Goal: Information Seeking & Learning: Learn about a topic

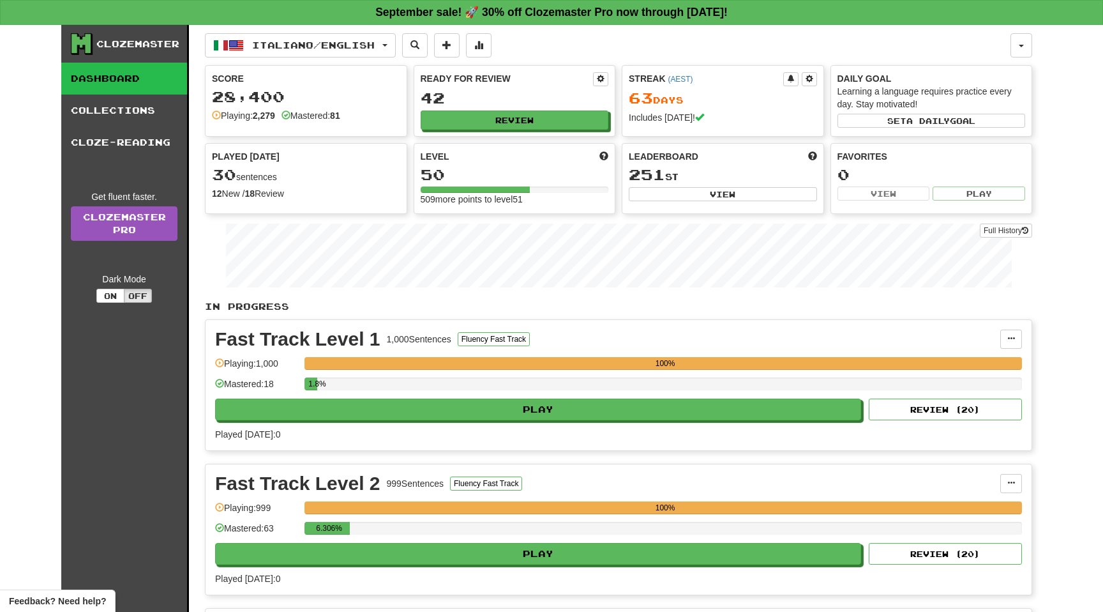
scroll to position [308, 0]
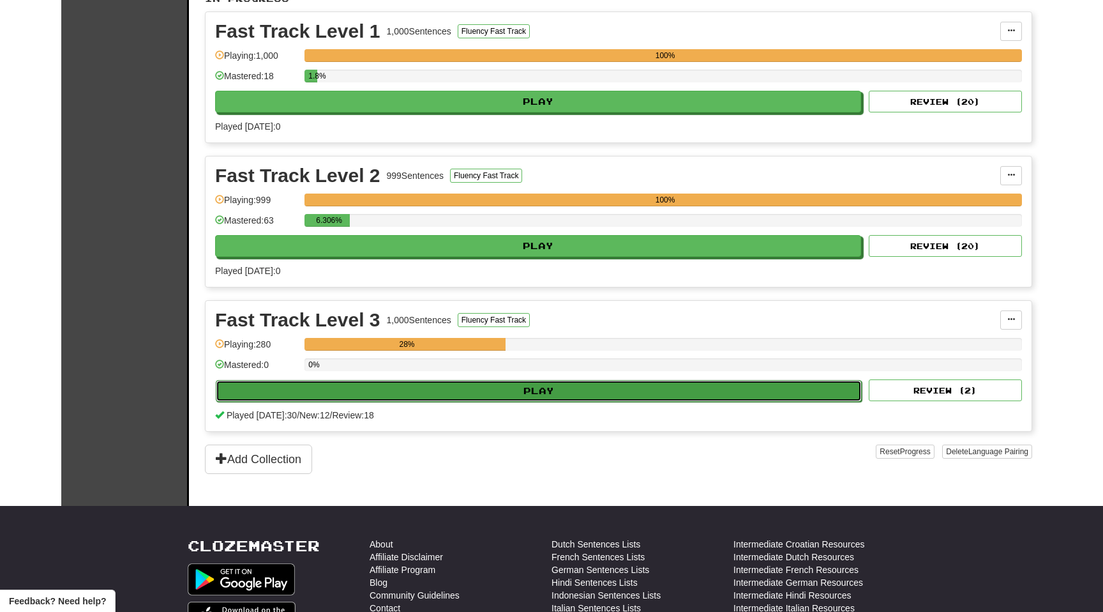
click at [518, 392] on button "Play" at bounding box center [539, 391] width 646 height 22
select select "**"
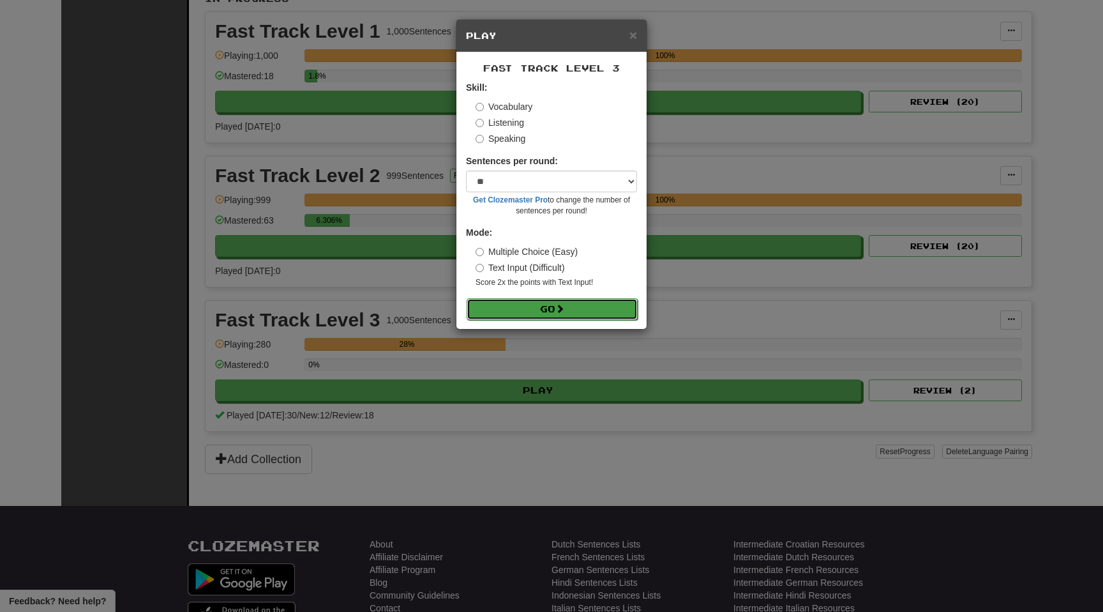
click at [516, 307] on button "Go" at bounding box center [552, 309] width 171 height 22
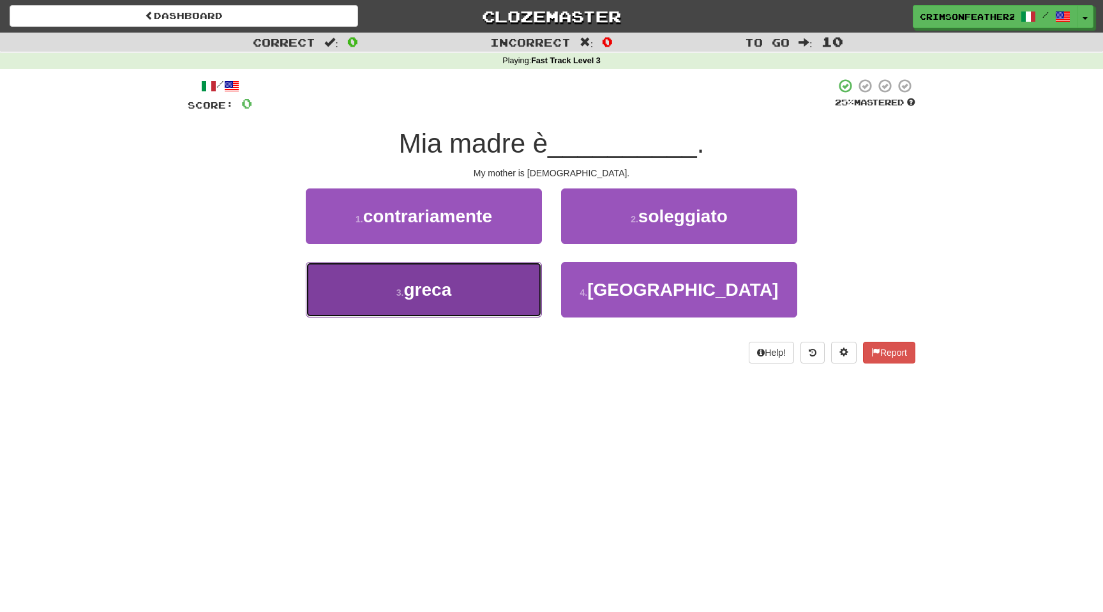
click at [500, 290] on button "3 . greca" at bounding box center [424, 290] width 236 height 56
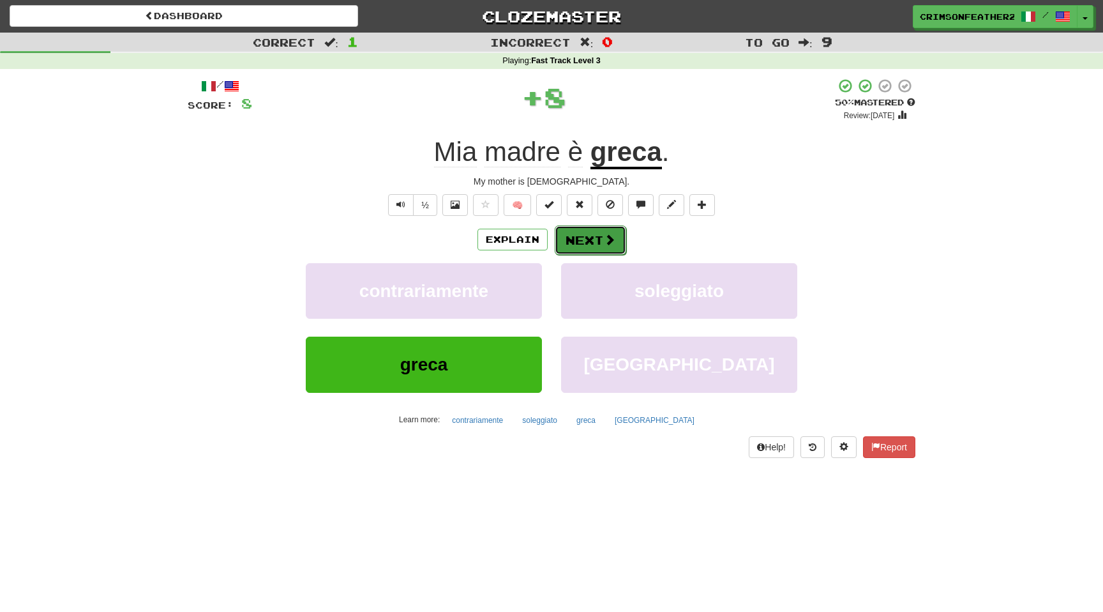
click at [578, 238] on button "Next" at bounding box center [590, 239] width 71 height 29
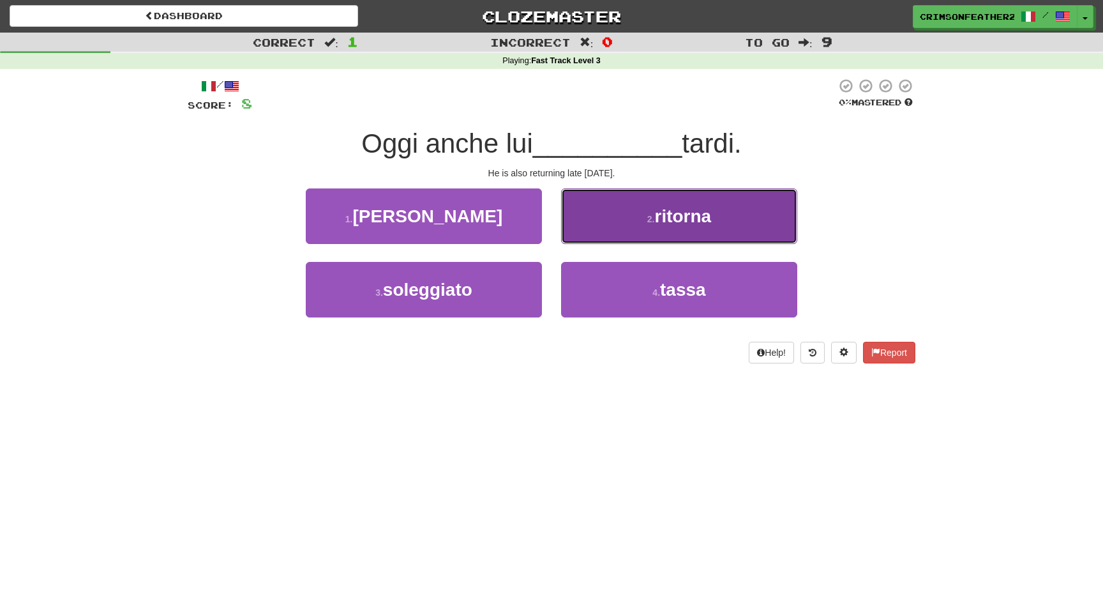
click at [578, 238] on button "2 . ritorna" at bounding box center [679, 216] width 236 height 56
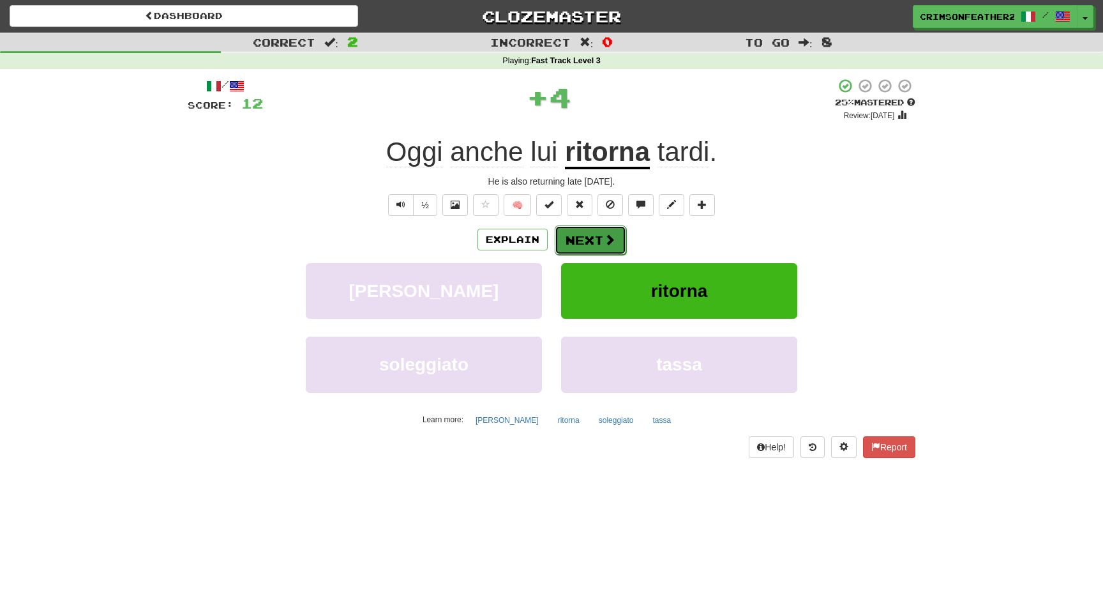
click at [578, 238] on button "Next" at bounding box center [590, 239] width 71 height 29
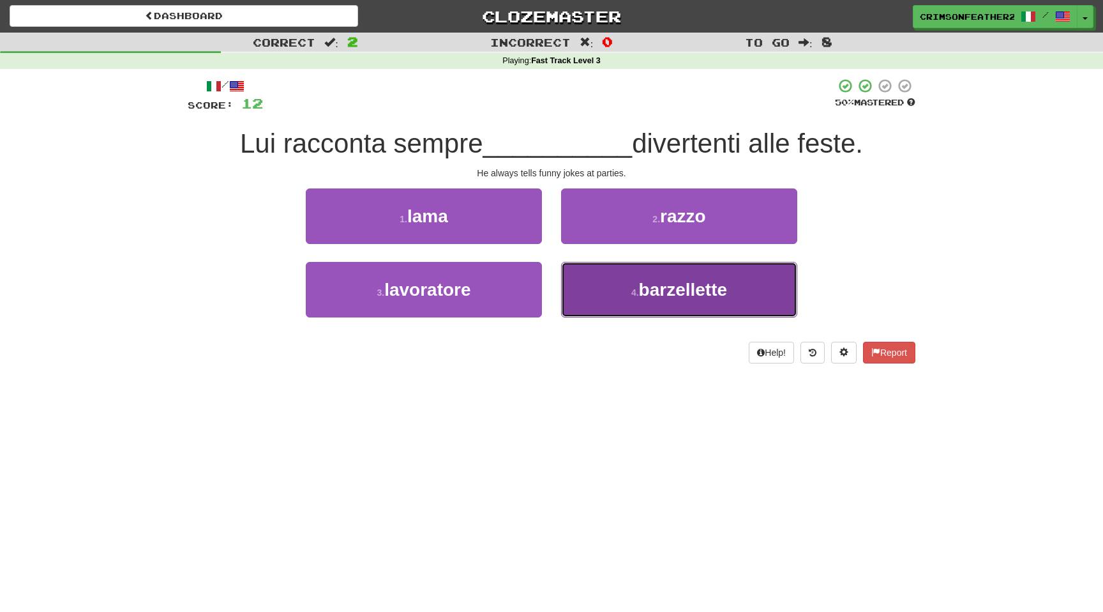
click at [598, 302] on button "4 . barzellette" at bounding box center [679, 290] width 236 height 56
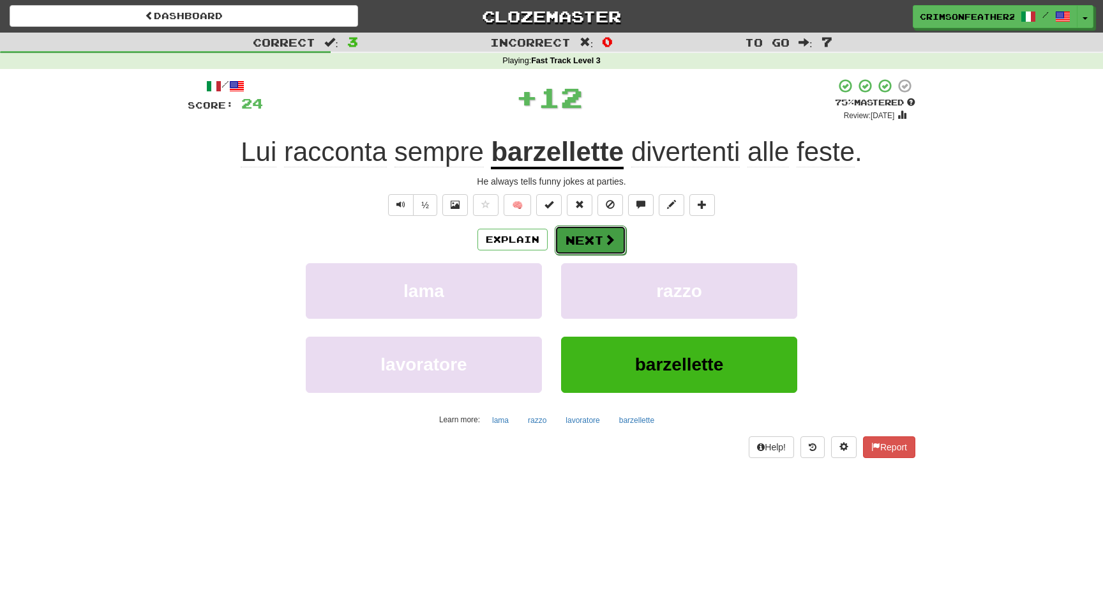
click at [594, 243] on button "Next" at bounding box center [590, 239] width 71 height 29
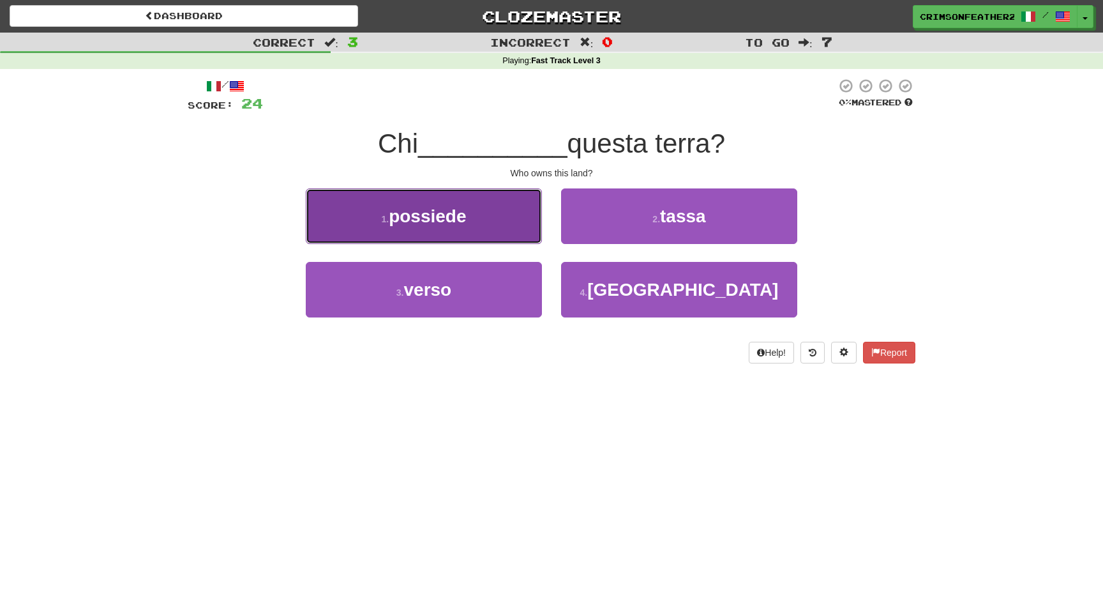
click at [520, 232] on button "1 . possiede" at bounding box center [424, 216] width 236 height 56
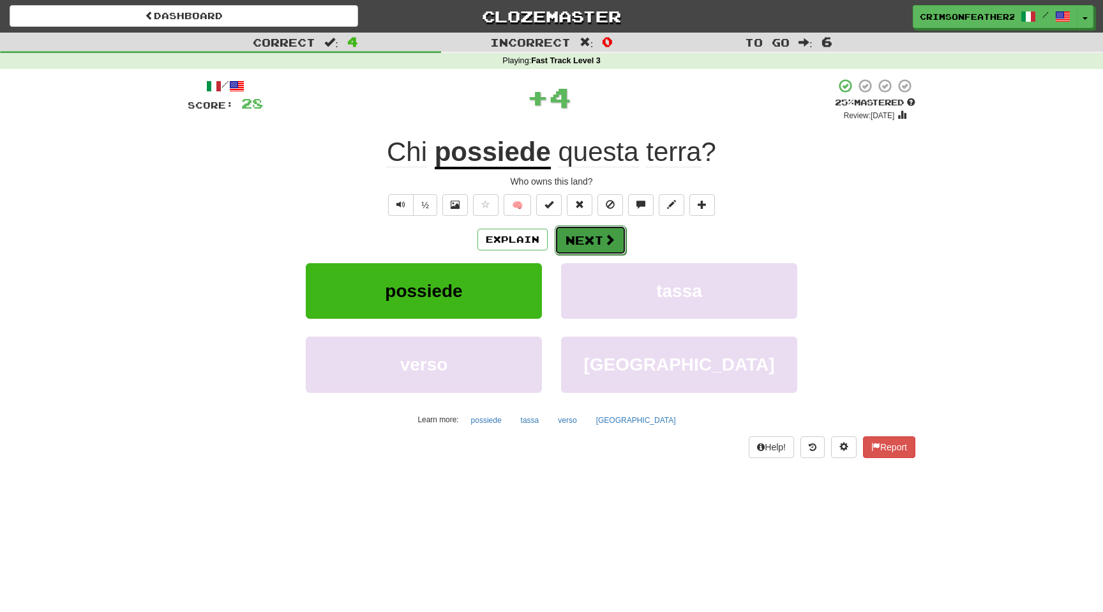
click at [573, 230] on button "Next" at bounding box center [590, 239] width 71 height 29
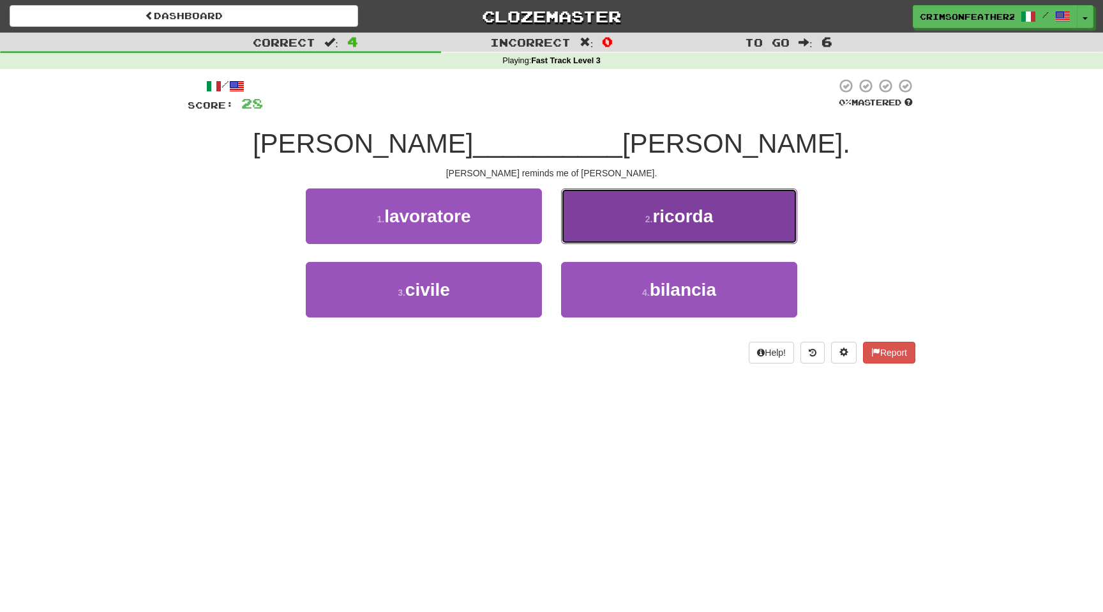
click at [601, 230] on button "2 . ricorda" at bounding box center [679, 216] width 236 height 56
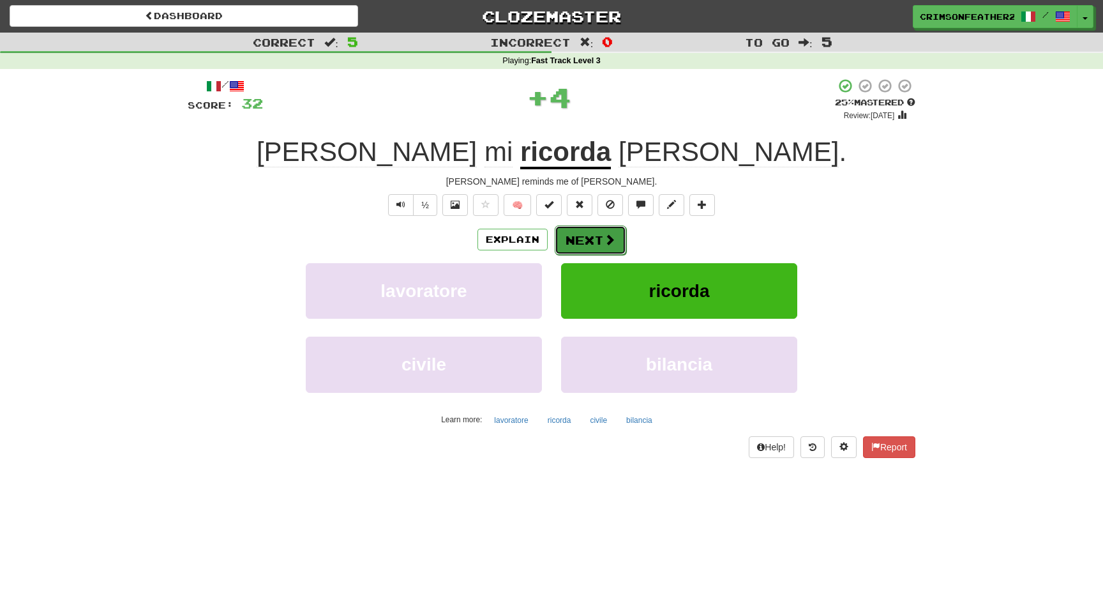
click at [598, 230] on button "Next" at bounding box center [590, 239] width 71 height 29
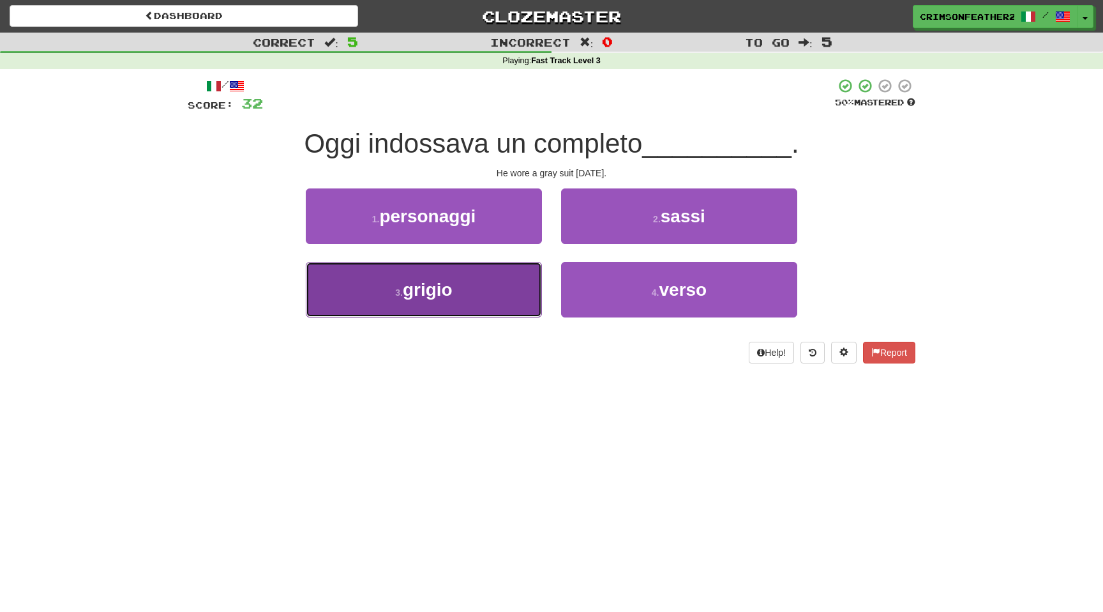
click at [515, 275] on button "3 . grigio" at bounding box center [424, 290] width 236 height 56
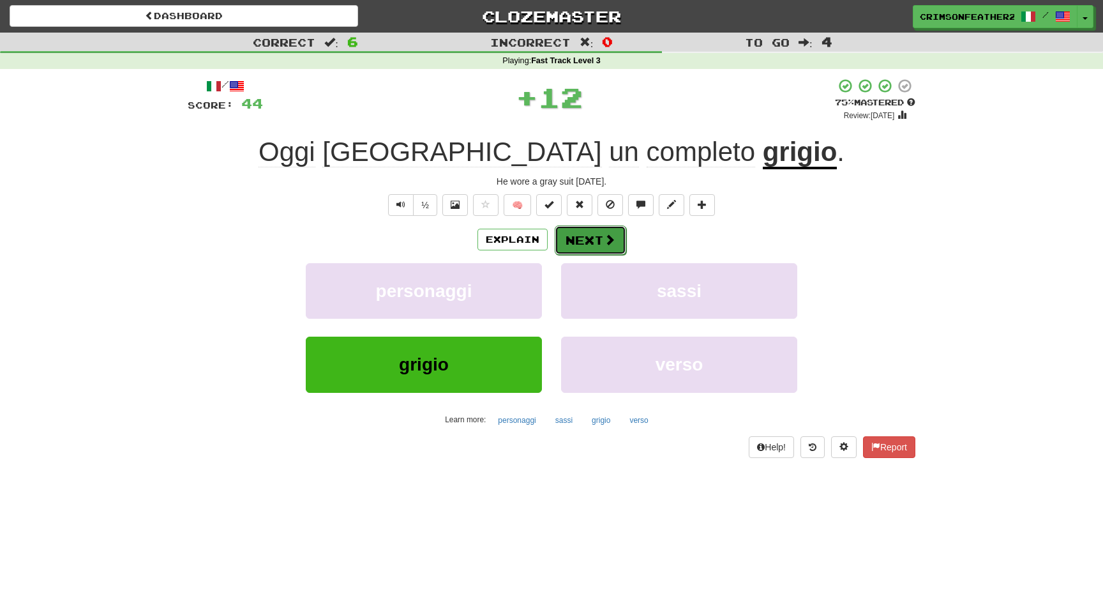
click at [582, 235] on button "Next" at bounding box center [590, 239] width 71 height 29
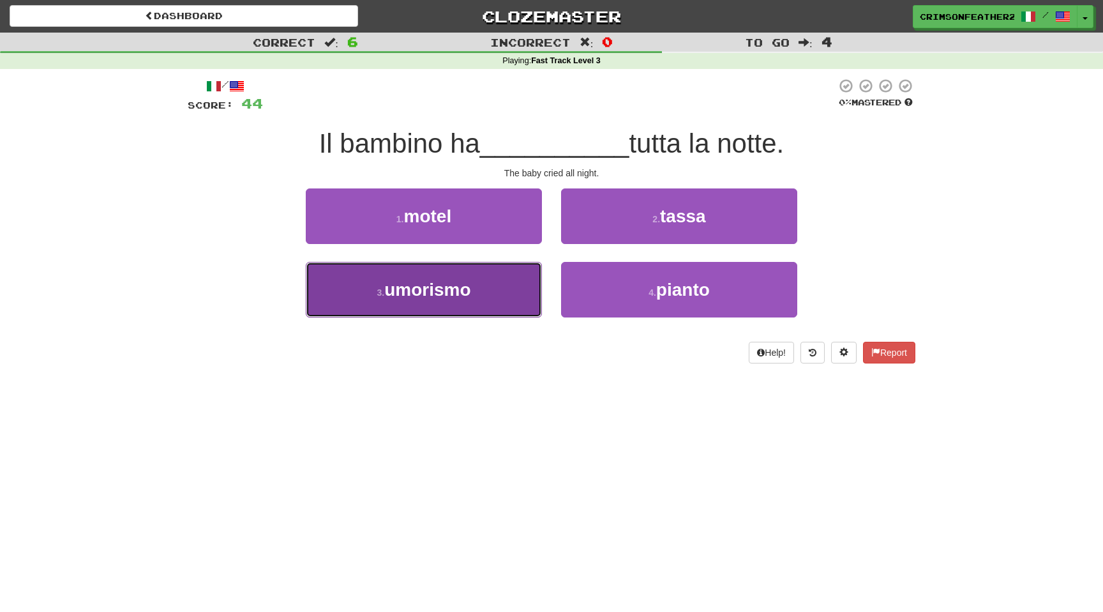
click at [466, 290] on span "umorismo" at bounding box center [427, 290] width 86 height 20
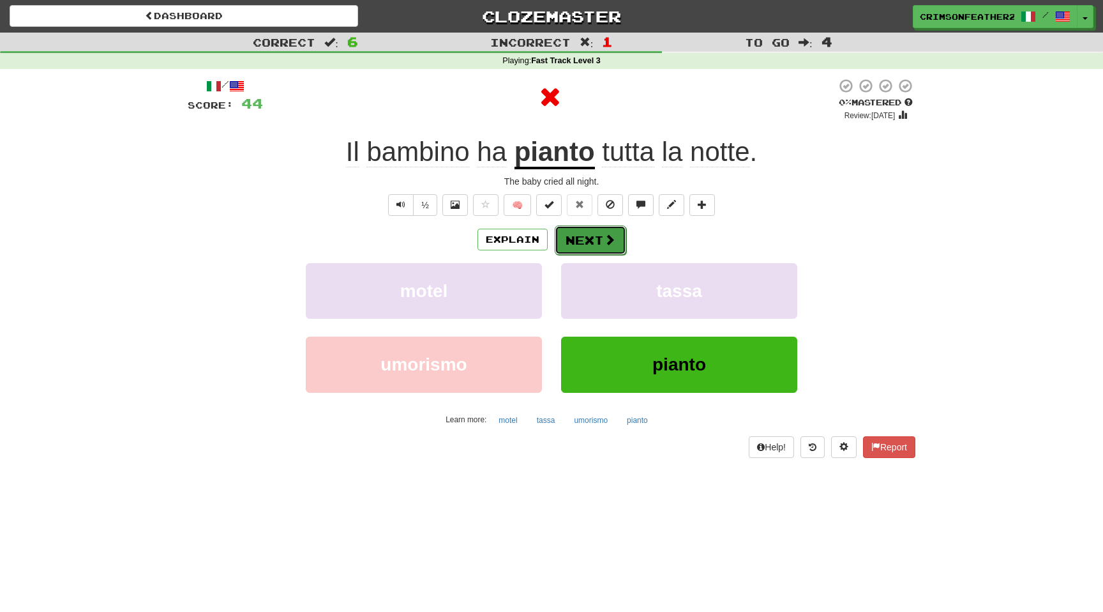
click at [578, 235] on button "Next" at bounding box center [590, 239] width 71 height 29
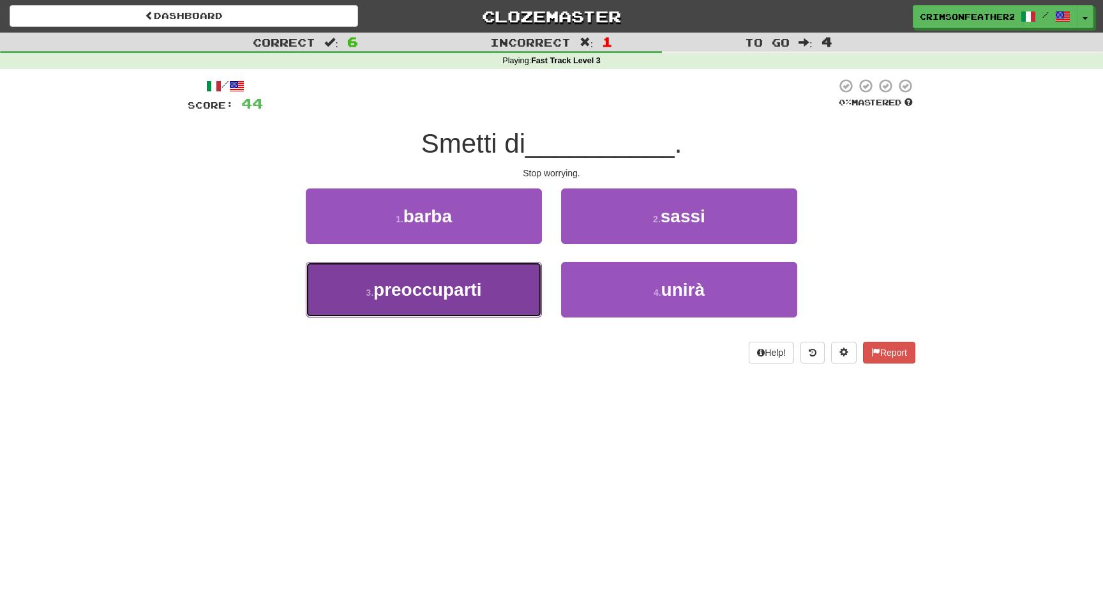
click at [516, 279] on button "3 . preoccuparti" at bounding box center [424, 290] width 236 height 56
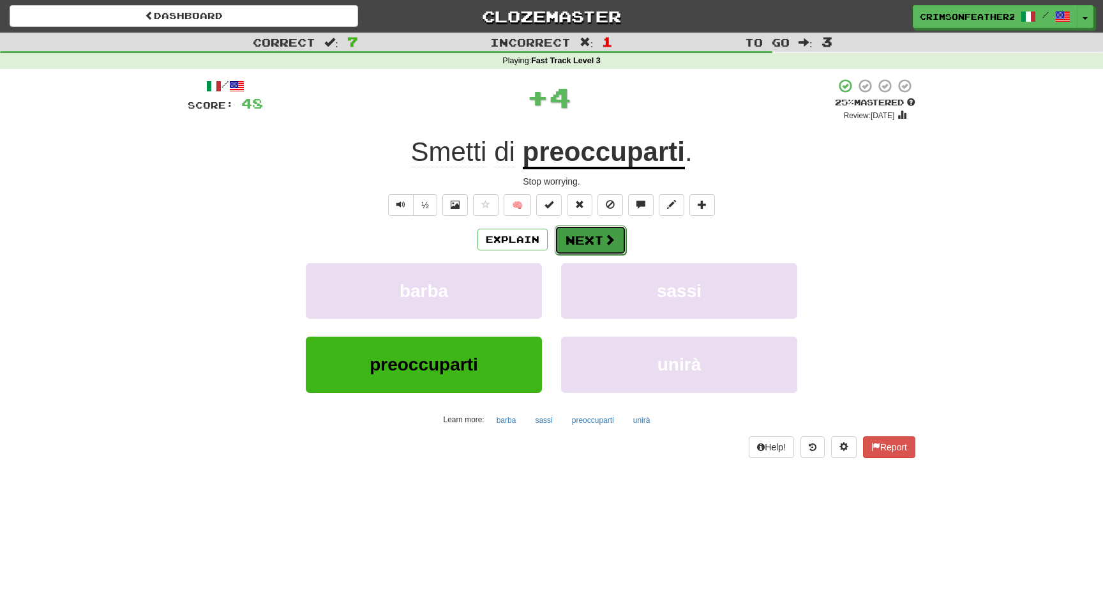
click at [578, 238] on button "Next" at bounding box center [590, 239] width 71 height 29
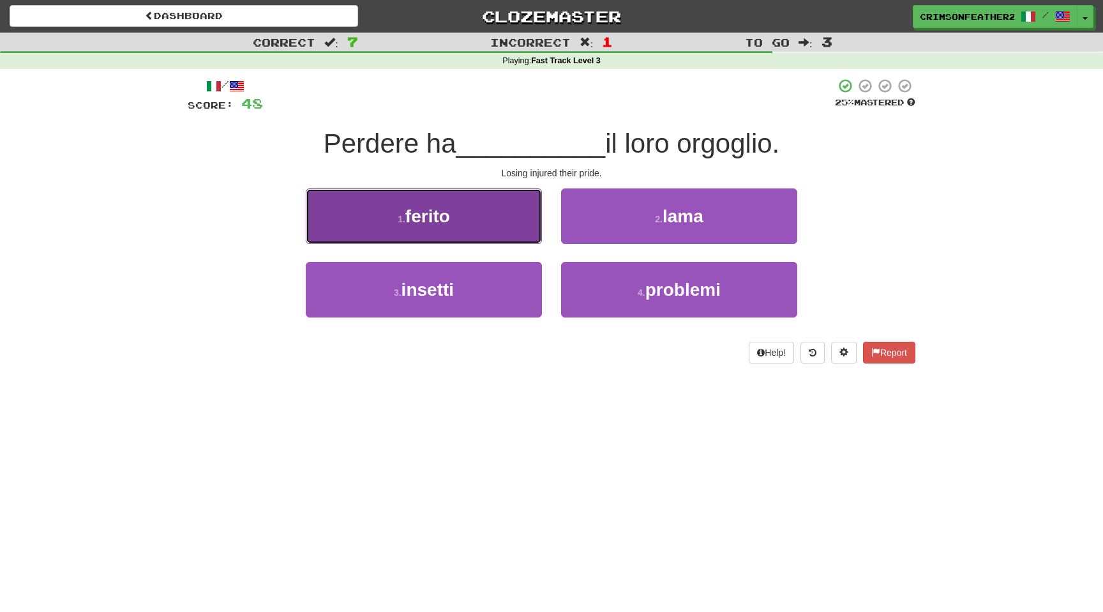
click at [511, 227] on button "1 . ferito" at bounding box center [424, 216] width 236 height 56
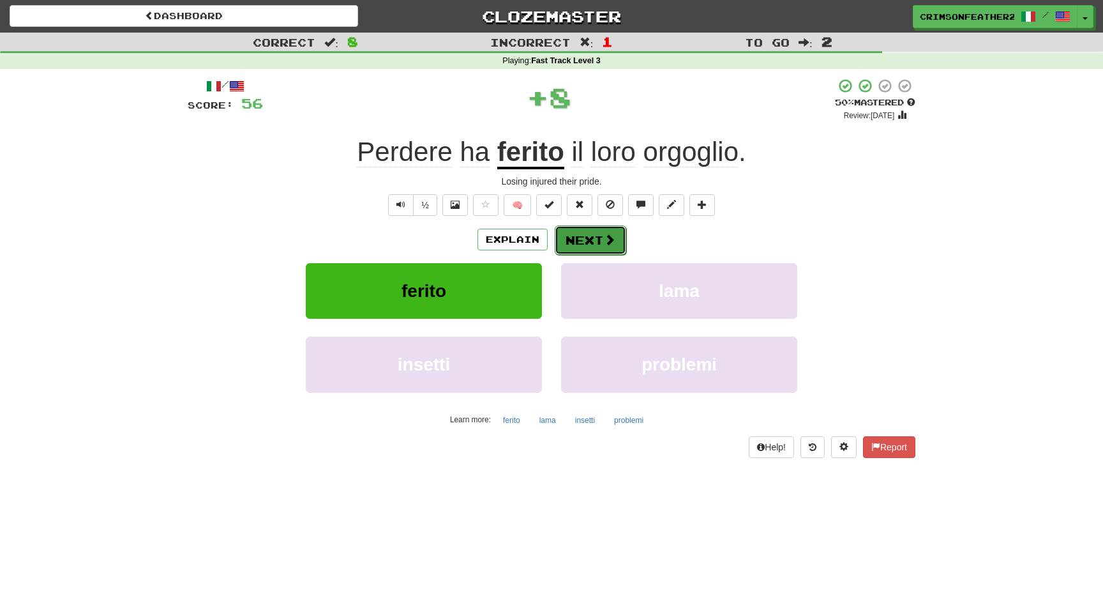
click at [575, 236] on button "Next" at bounding box center [590, 239] width 71 height 29
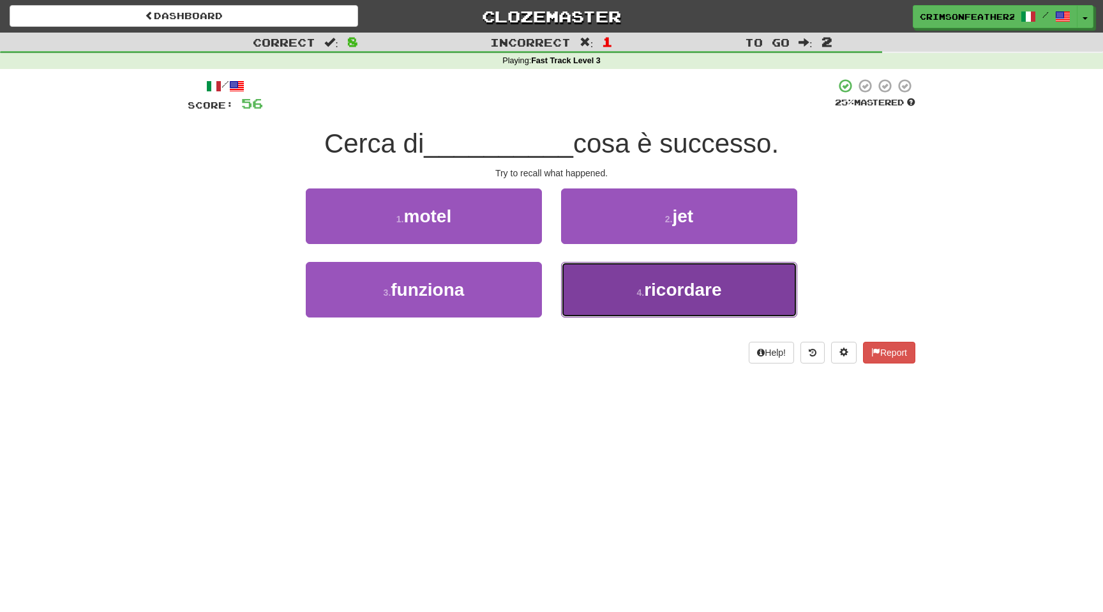
click at [588, 279] on button "4 . ricordare" at bounding box center [679, 290] width 236 height 56
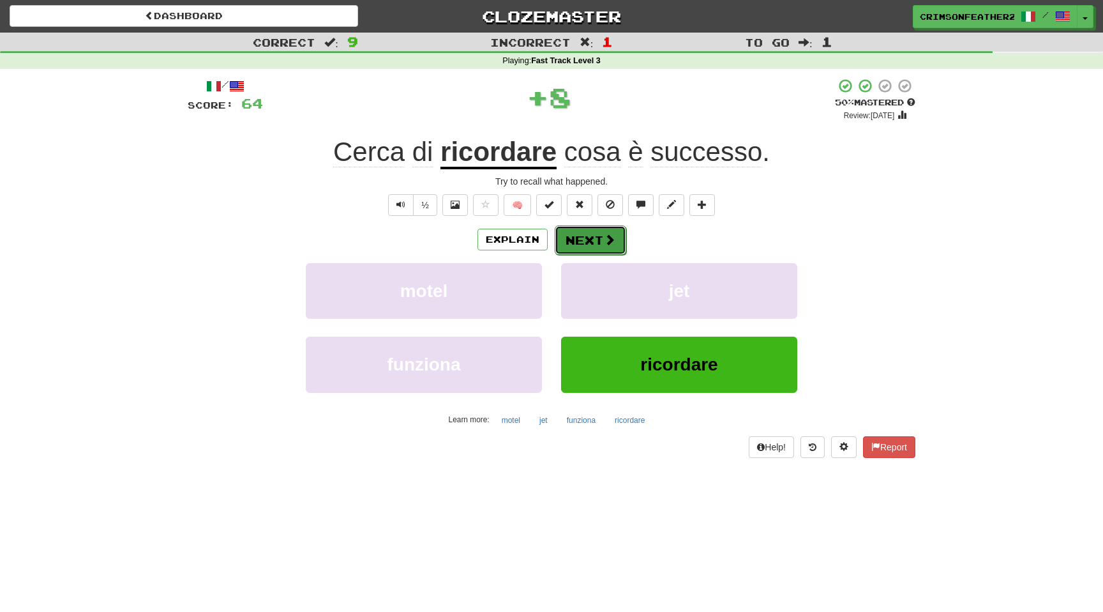
click at [587, 239] on button "Next" at bounding box center [590, 239] width 71 height 29
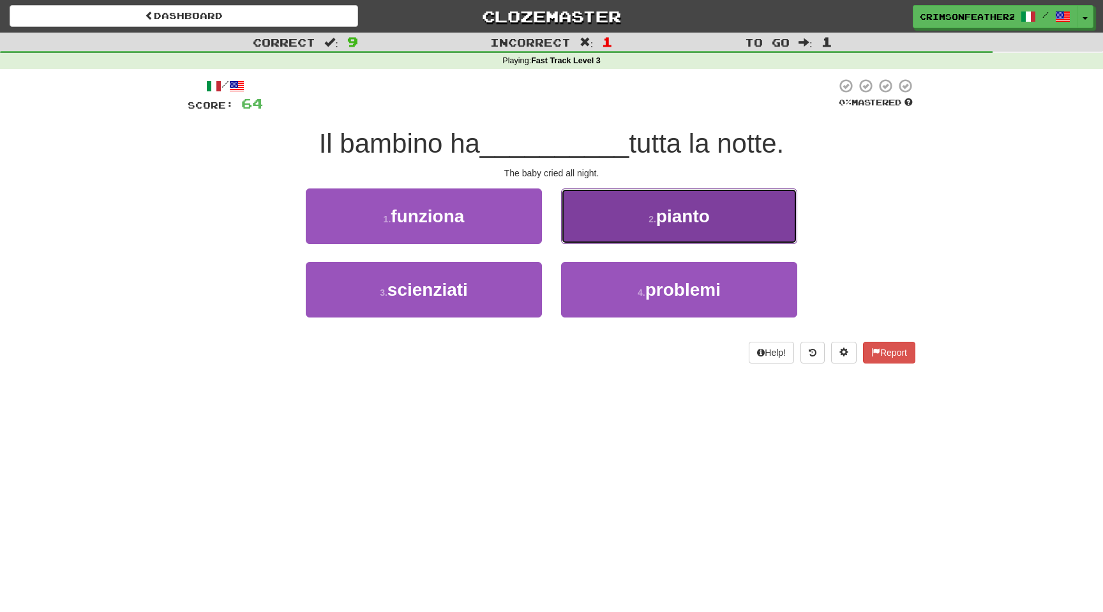
click at [632, 222] on button "2 . pianto" at bounding box center [679, 216] width 236 height 56
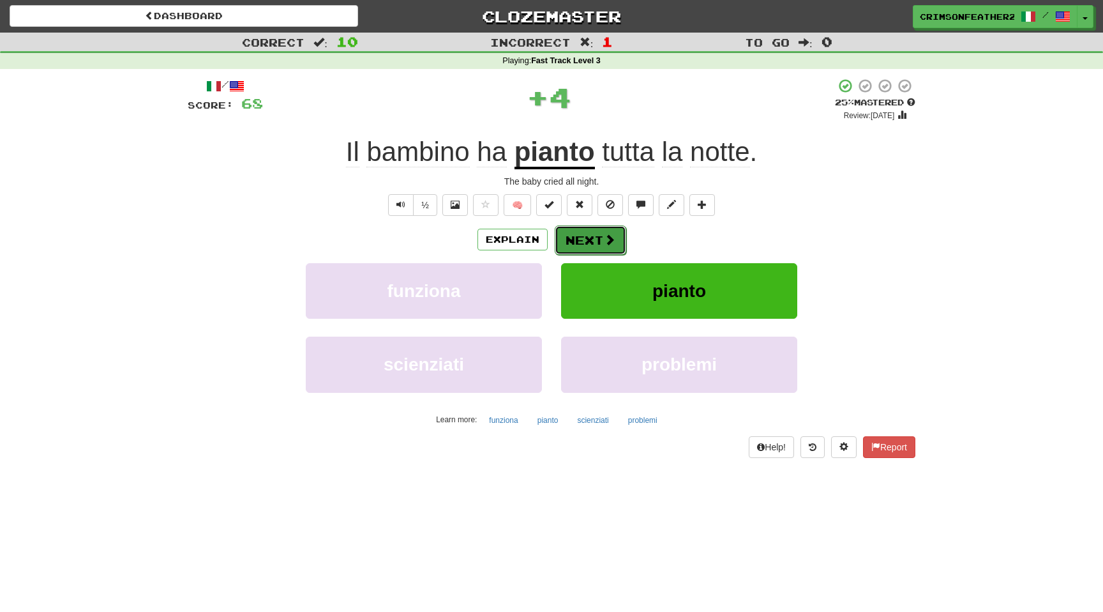
click at [596, 241] on button "Next" at bounding box center [590, 239] width 71 height 29
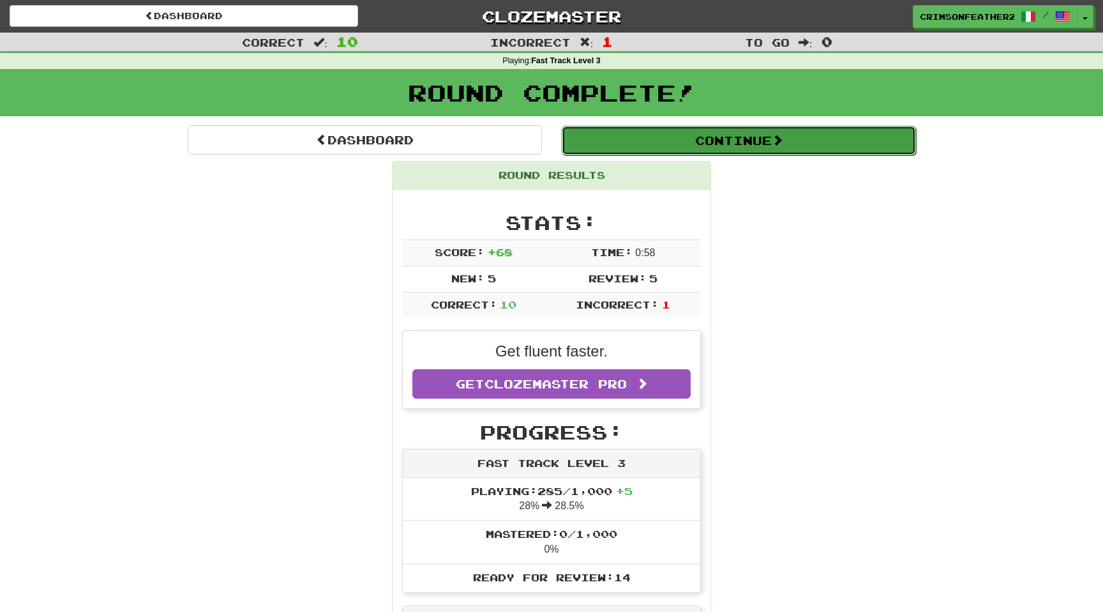
click at [633, 145] on button "Continue" at bounding box center [739, 140] width 354 height 29
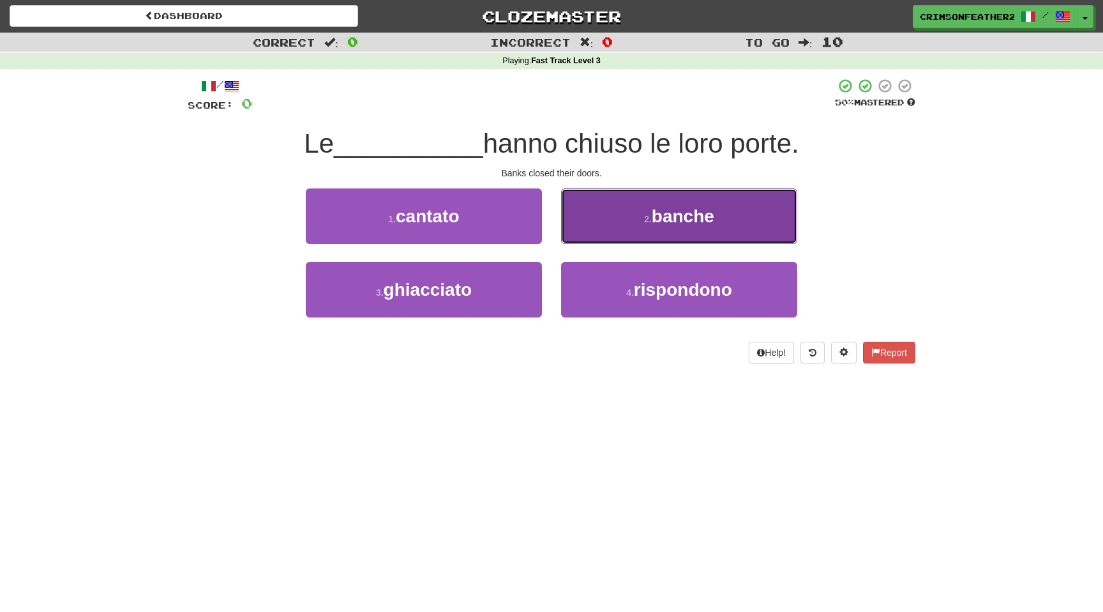
click at [603, 207] on button "2 . banche" at bounding box center [679, 216] width 236 height 56
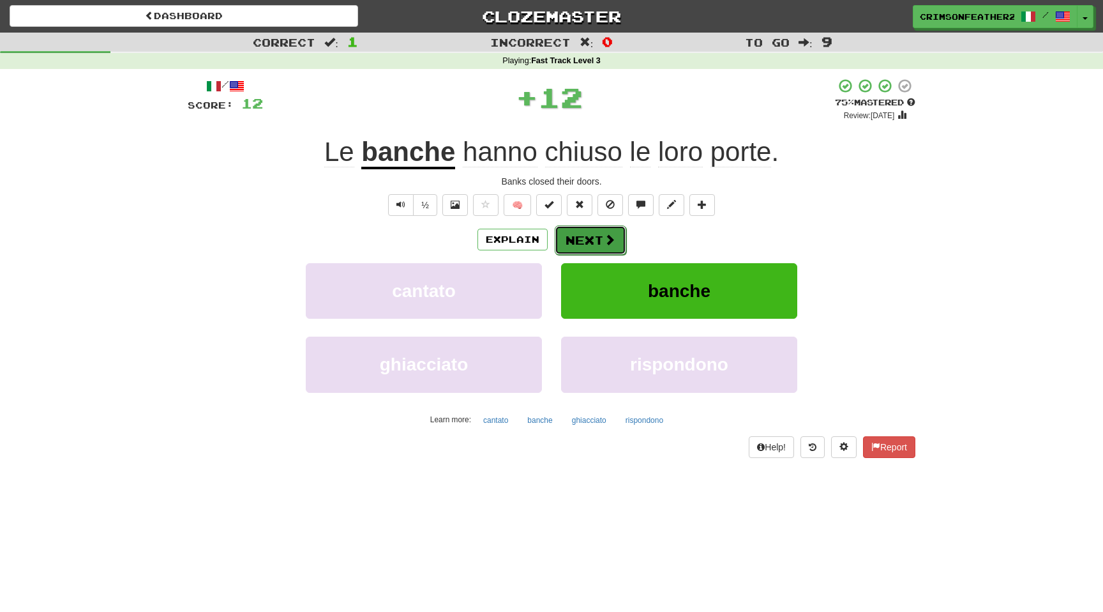
click at [573, 236] on button "Next" at bounding box center [590, 239] width 71 height 29
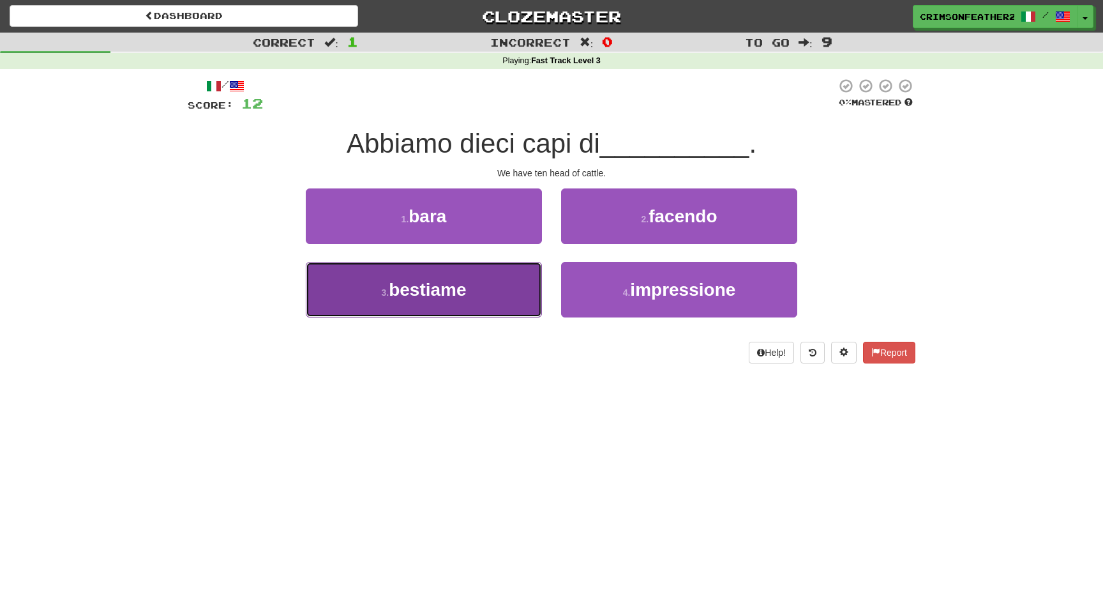
click at [516, 278] on button "3 . bestiame" at bounding box center [424, 290] width 236 height 56
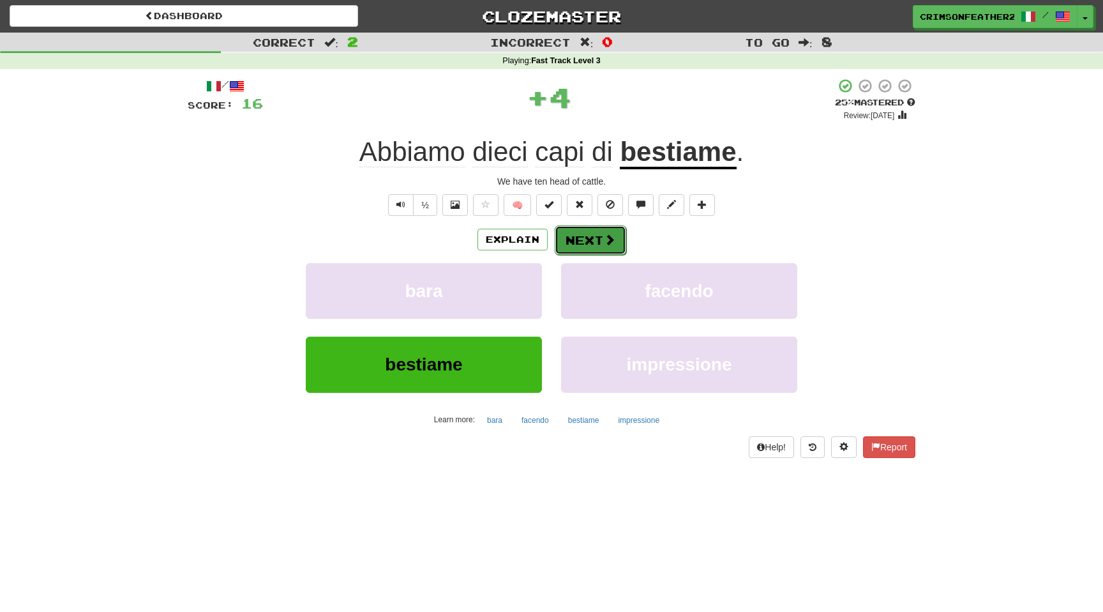
click at [593, 233] on button "Next" at bounding box center [590, 239] width 71 height 29
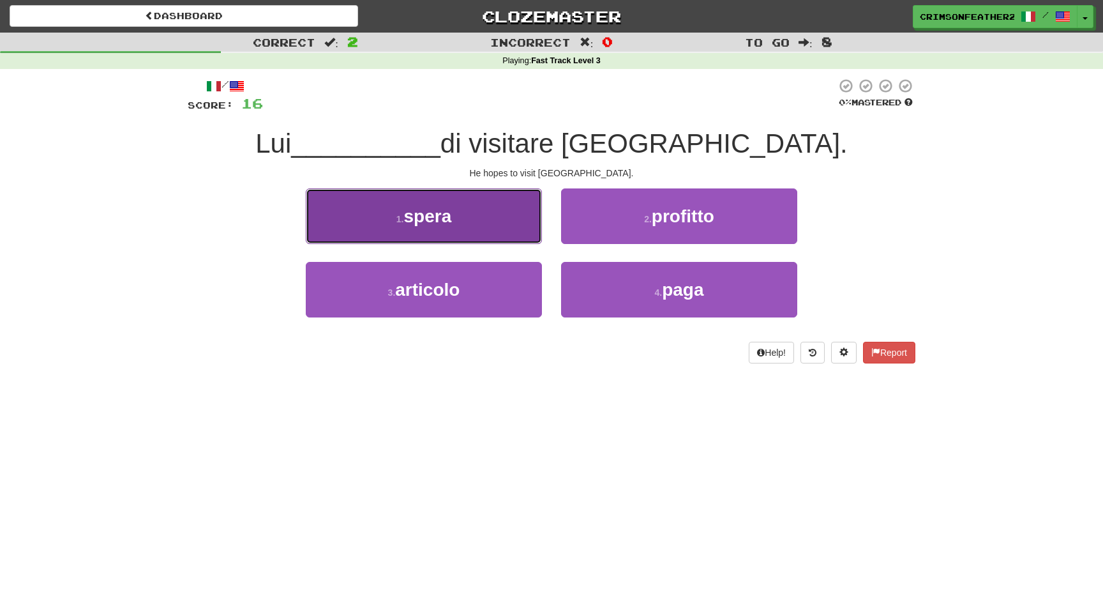
click at [504, 227] on button "1 . spera" at bounding box center [424, 216] width 236 height 56
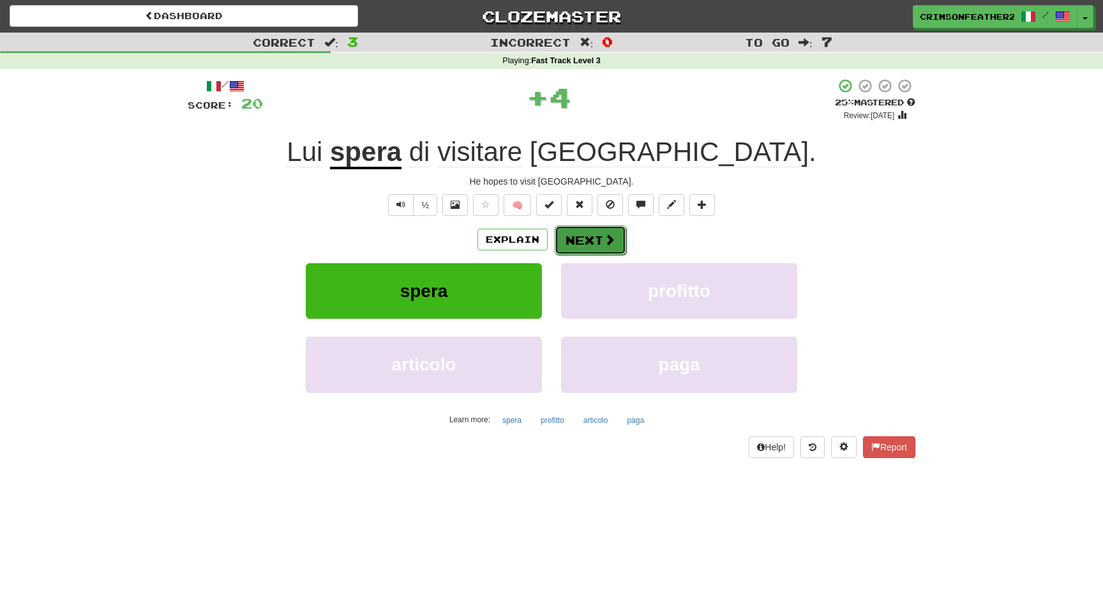
click at [576, 240] on button "Next" at bounding box center [590, 239] width 71 height 29
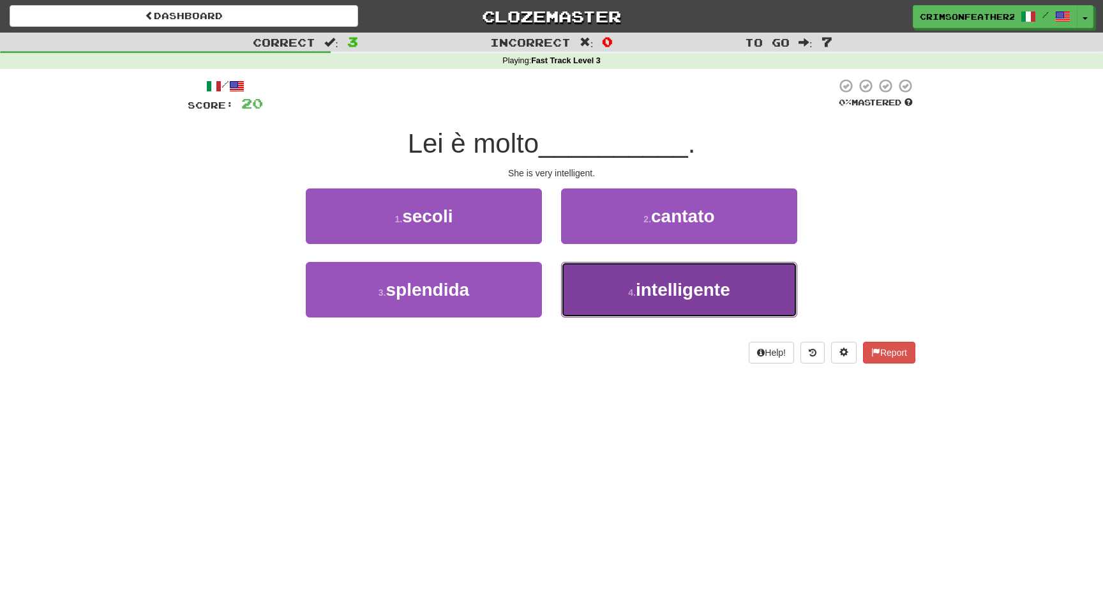
click at [587, 278] on button "4 . intelligente" at bounding box center [679, 290] width 236 height 56
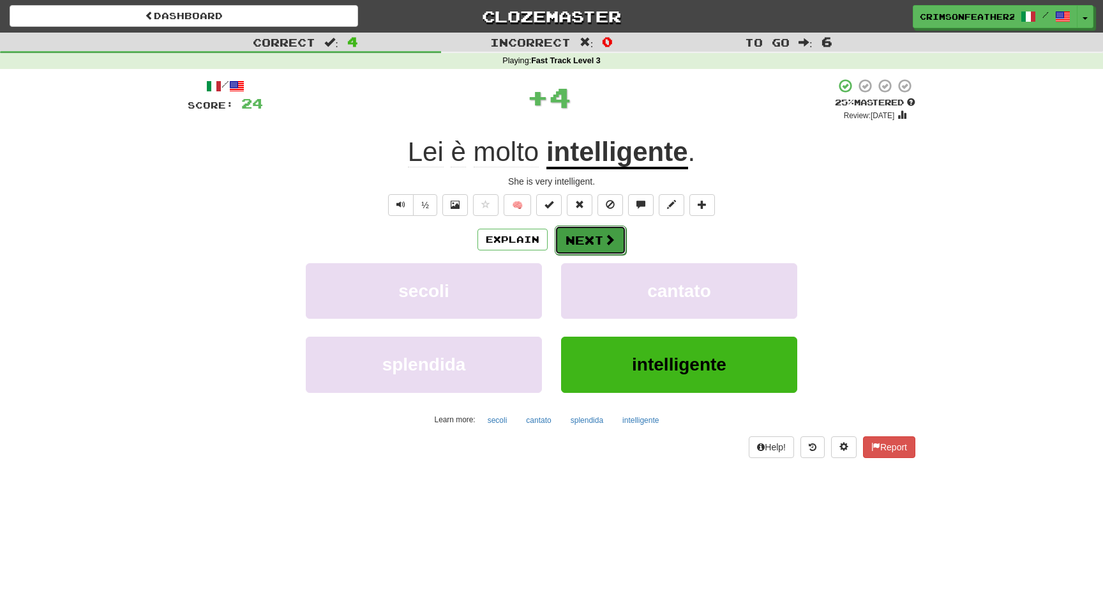
click at [583, 237] on button "Next" at bounding box center [590, 239] width 71 height 29
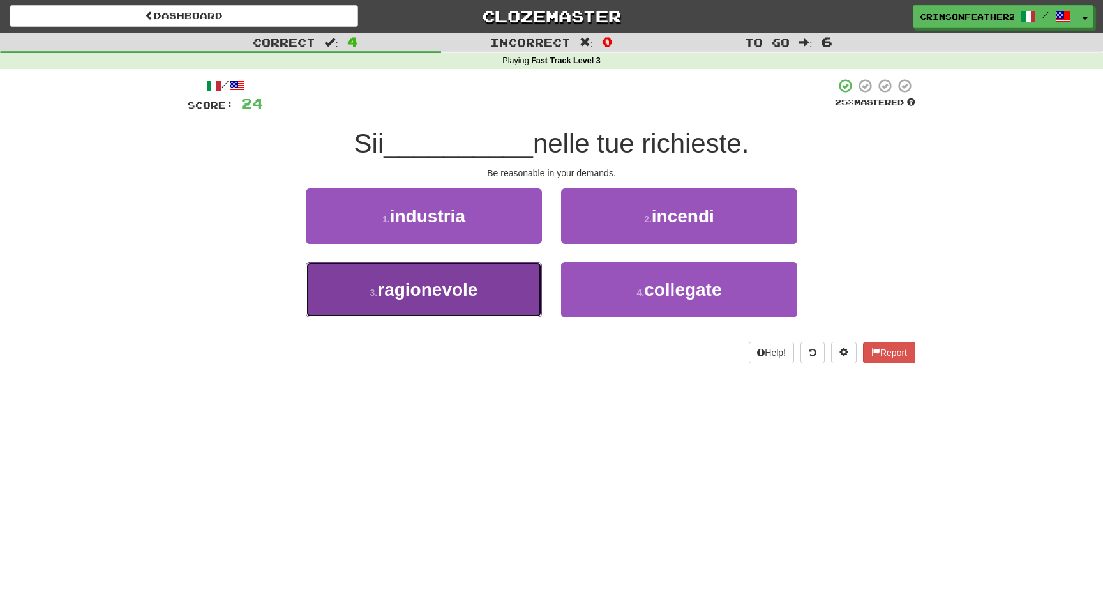
click at [526, 271] on button "3 . ragionevole" at bounding box center [424, 290] width 236 height 56
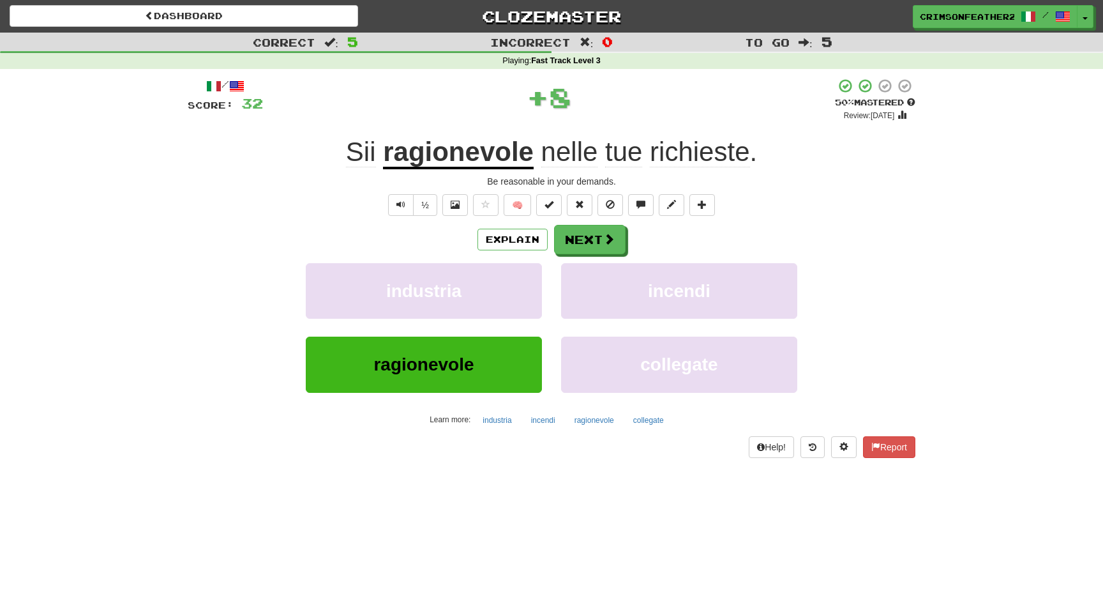
click at [588, 223] on div "/ Score: 32 + 8 50 % Mastered Review: 2025-09-29 Sii ragionevole nelle tue rich…" at bounding box center [552, 267] width 728 height 379
click at [585, 232] on button "Next" at bounding box center [590, 239] width 71 height 29
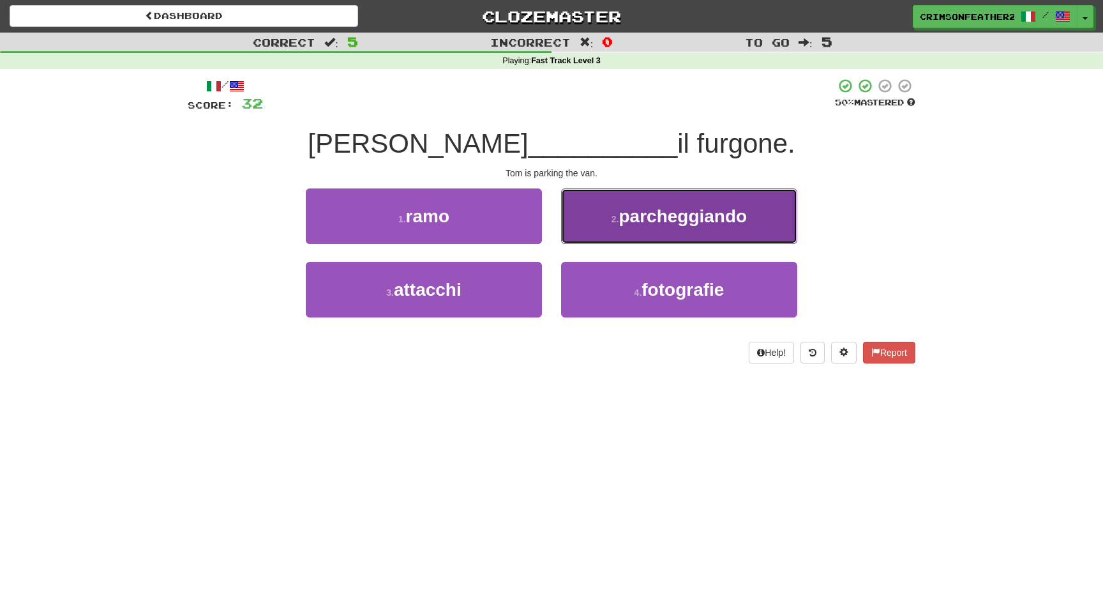
click at [585, 232] on button "2 . parcheggiando" at bounding box center [679, 216] width 236 height 56
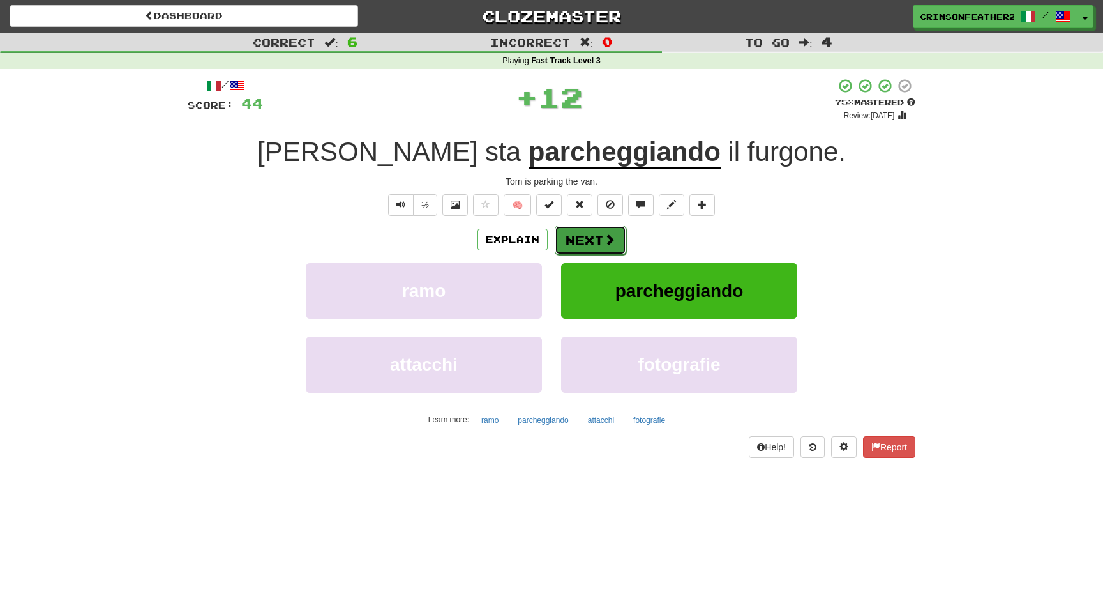
click at [582, 241] on button "Next" at bounding box center [590, 239] width 71 height 29
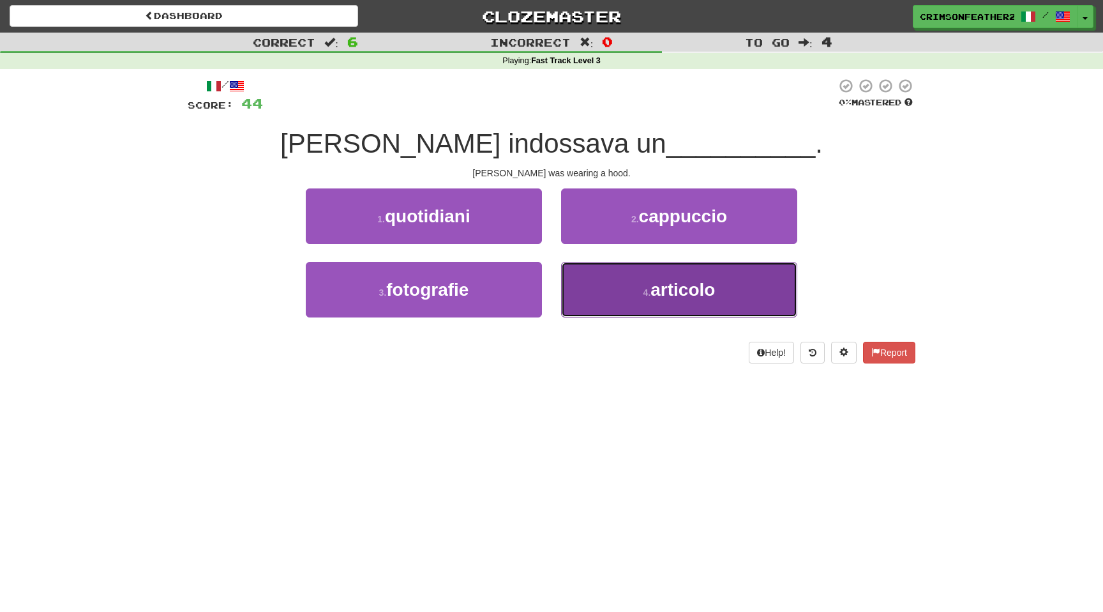
click at [608, 285] on button "4 . articolo" at bounding box center [679, 290] width 236 height 56
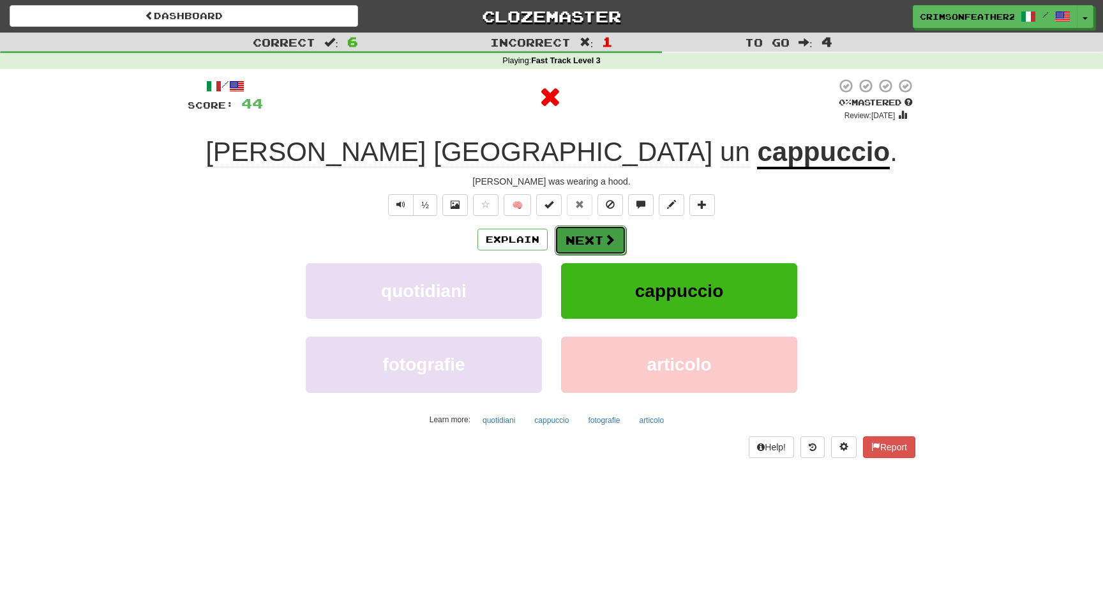
click at [599, 241] on button "Next" at bounding box center [590, 239] width 71 height 29
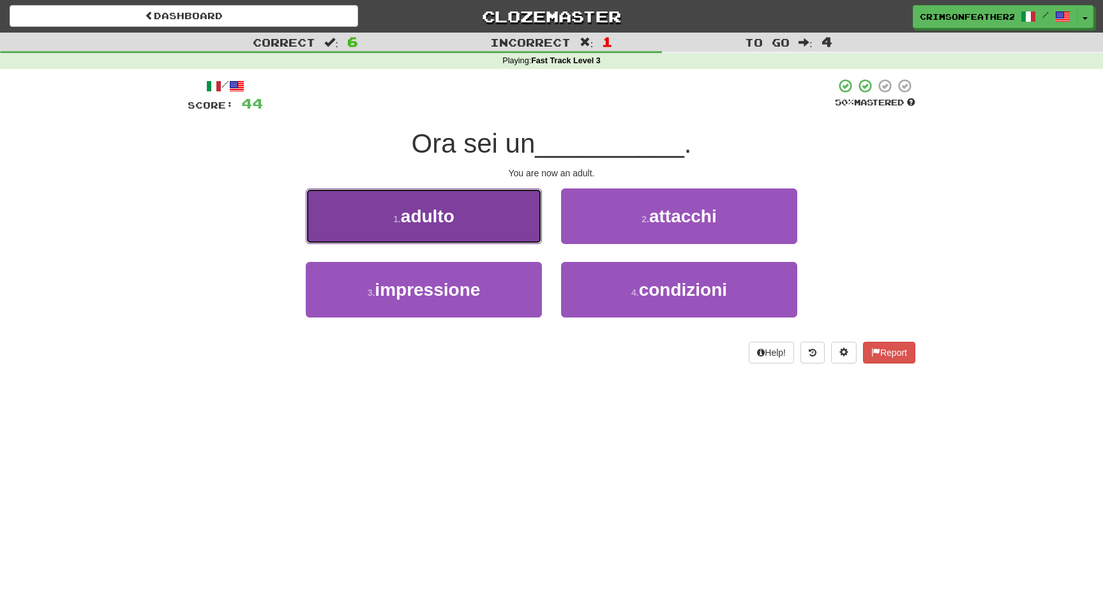
click at [530, 218] on button "1 . adulto" at bounding box center [424, 216] width 236 height 56
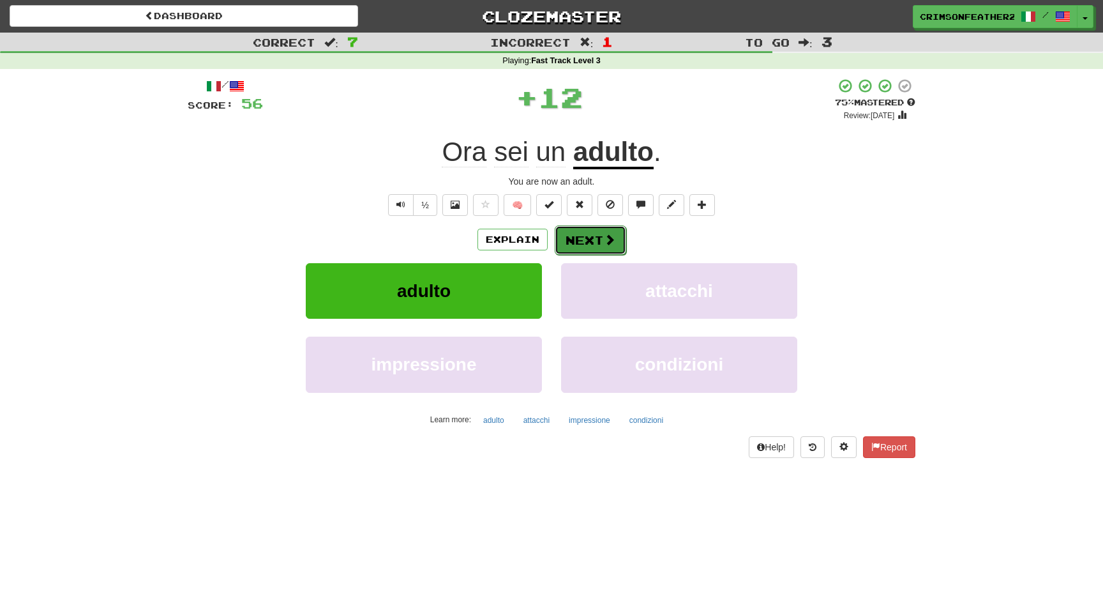
click at [565, 230] on button "Next" at bounding box center [590, 239] width 71 height 29
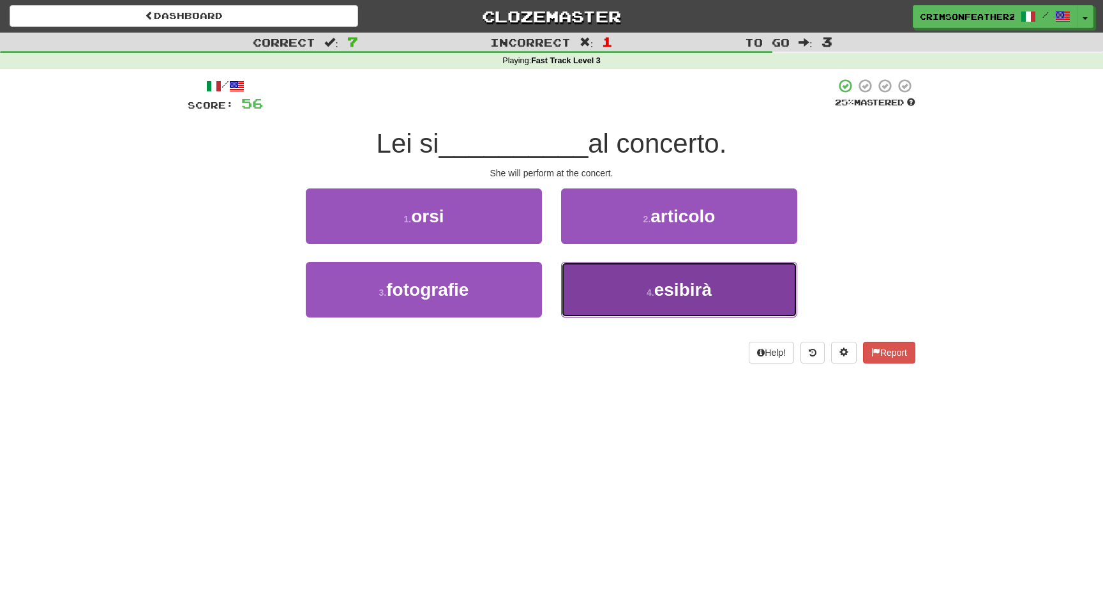
click at [596, 289] on button "4 . esibirà" at bounding box center [679, 290] width 236 height 56
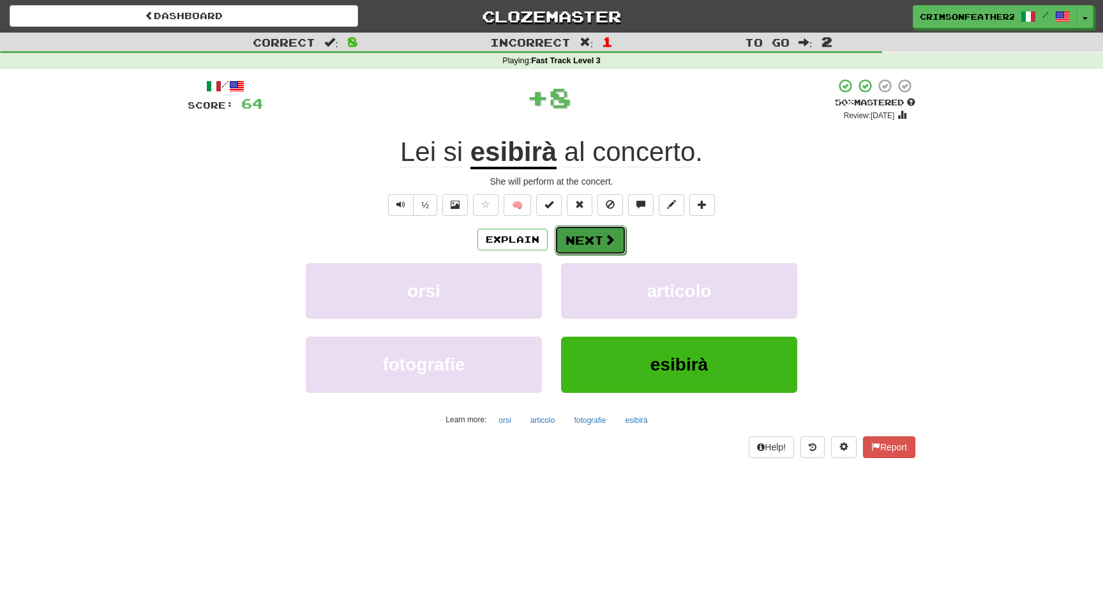
click at [600, 250] on button "Next" at bounding box center [590, 239] width 71 height 29
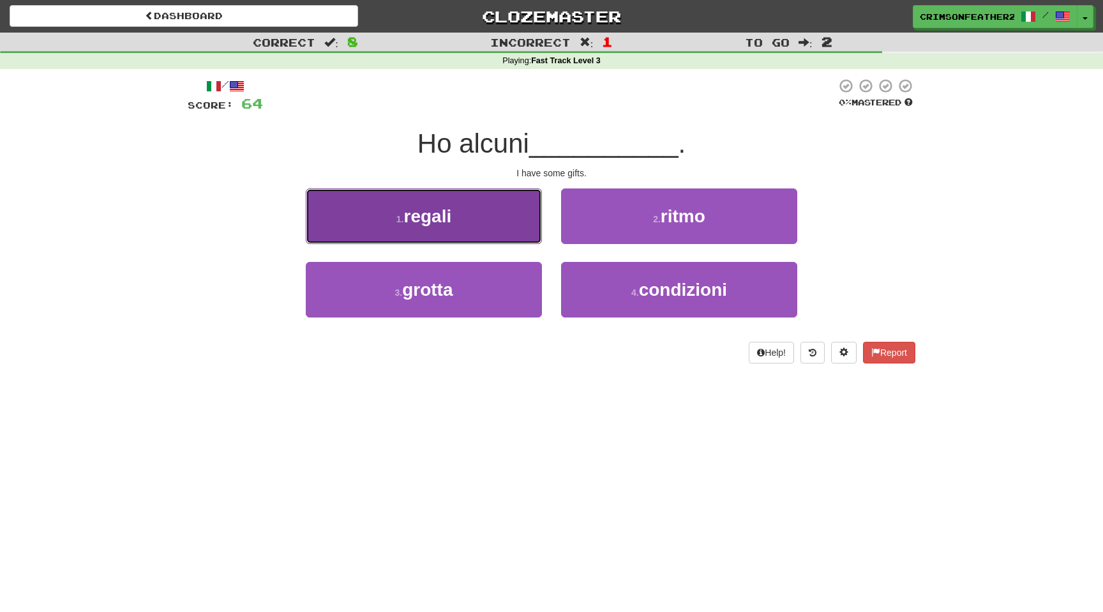
click at [495, 223] on button "1 . regali" at bounding box center [424, 216] width 236 height 56
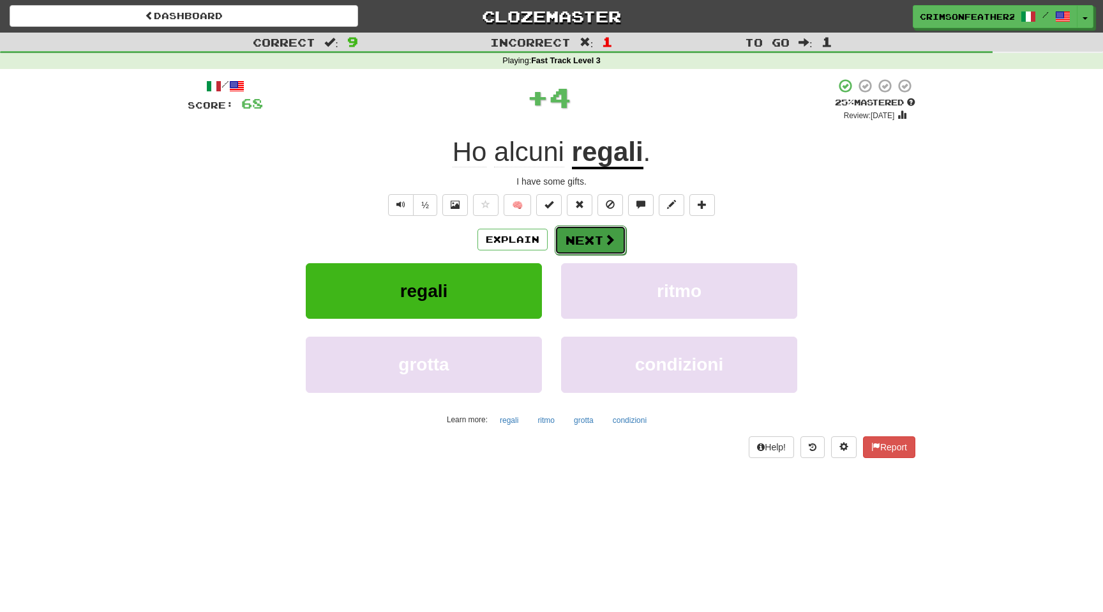
click at [572, 239] on button "Next" at bounding box center [590, 239] width 71 height 29
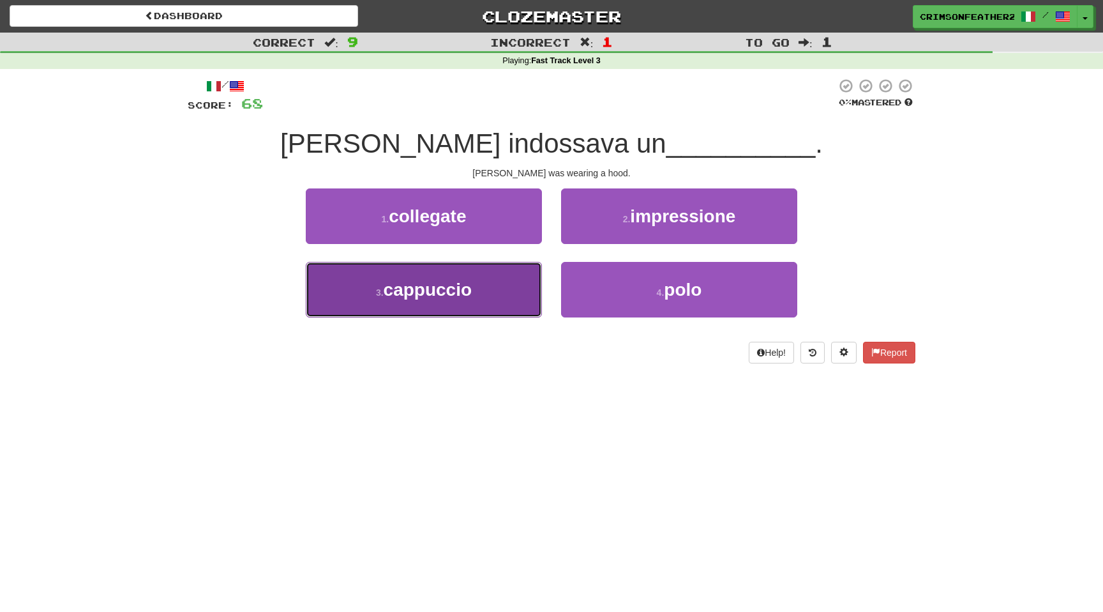
click at [504, 285] on button "3 . cappuccio" at bounding box center [424, 290] width 236 height 56
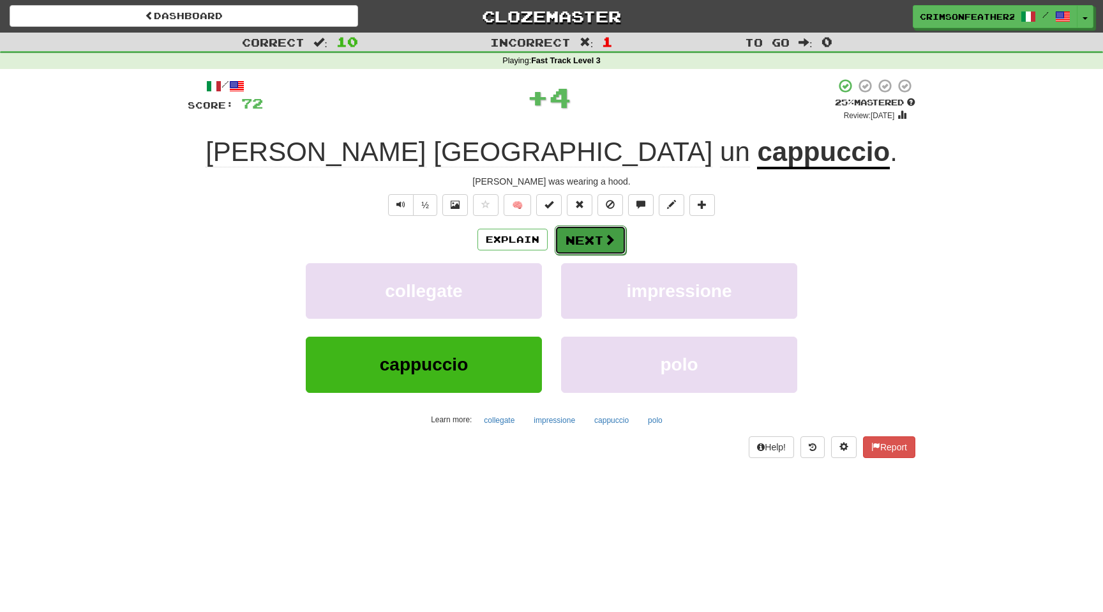
click at [584, 236] on button "Next" at bounding box center [590, 239] width 71 height 29
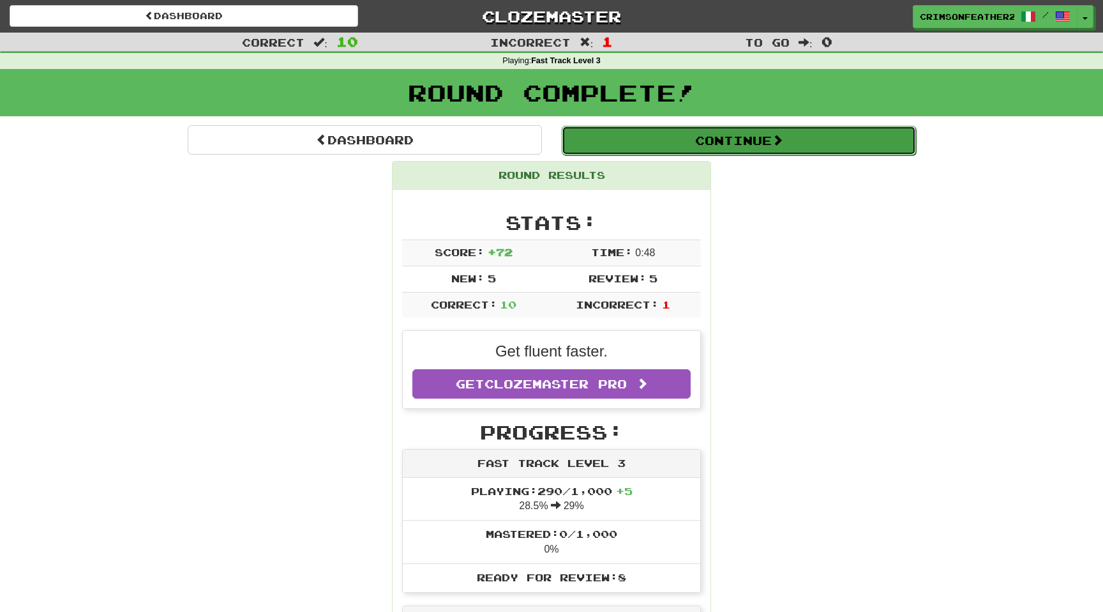
click at [638, 152] on button "Continue" at bounding box center [739, 140] width 354 height 29
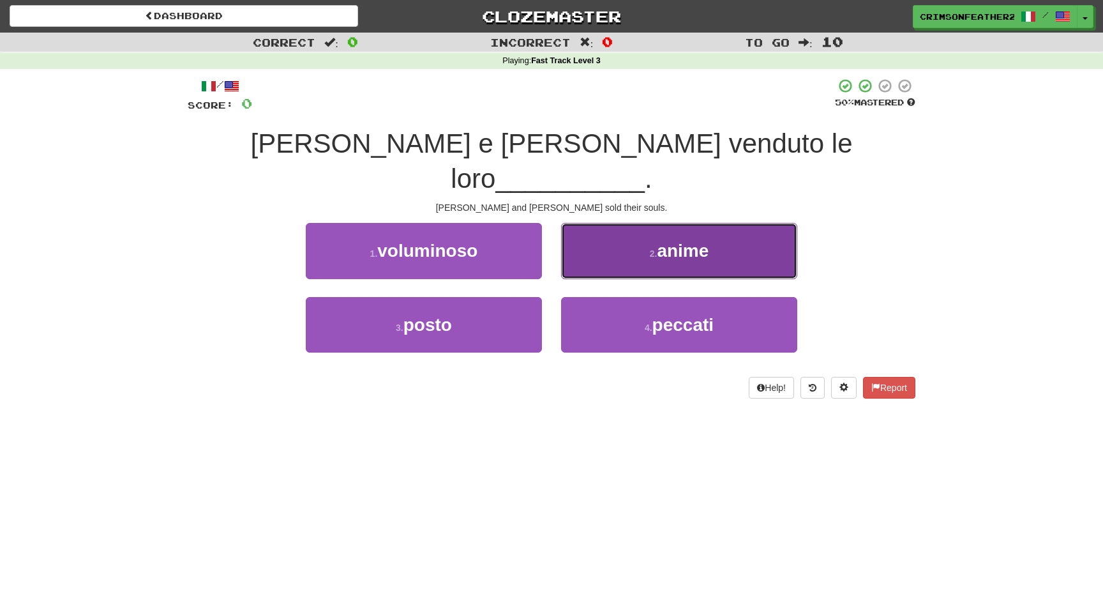
click at [594, 223] on button "2 . anime" at bounding box center [679, 251] width 236 height 56
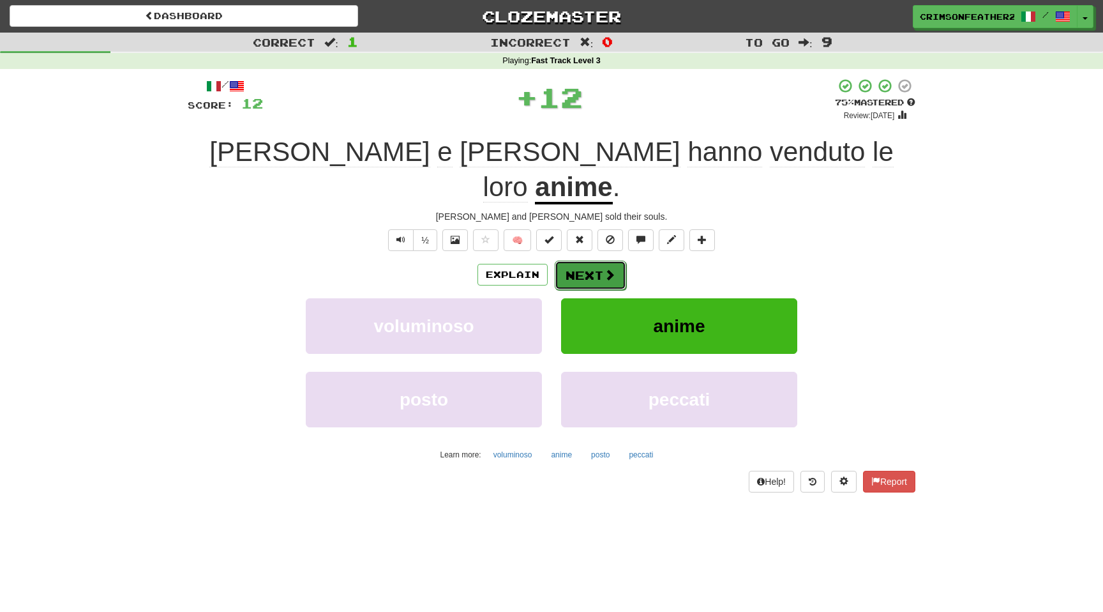
click at [585, 260] on button "Next" at bounding box center [590, 274] width 71 height 29
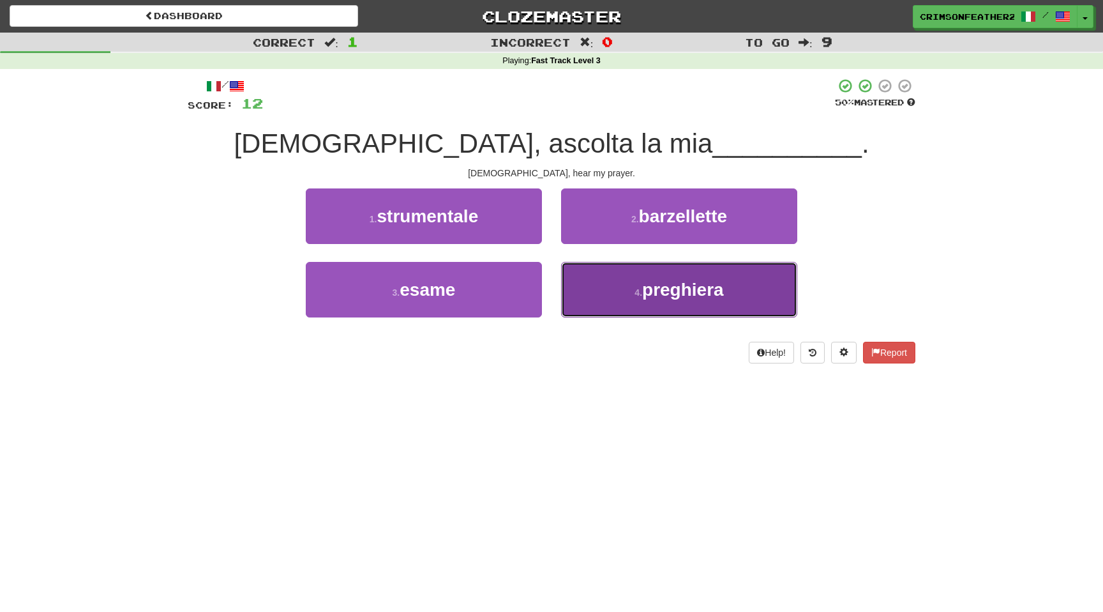
click at [599, 308] on button "4 . preghiera" at bounding box center [679, 290] width 236 height 56
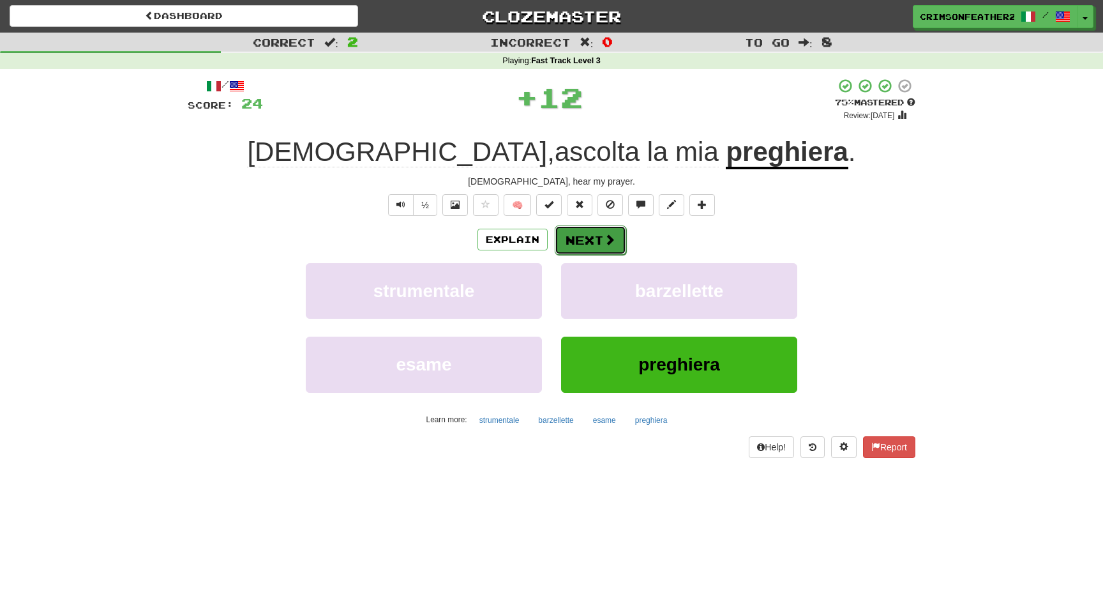
click at [599, 249] on button "Next" at bounding box center [590, 239] width 71 height 29
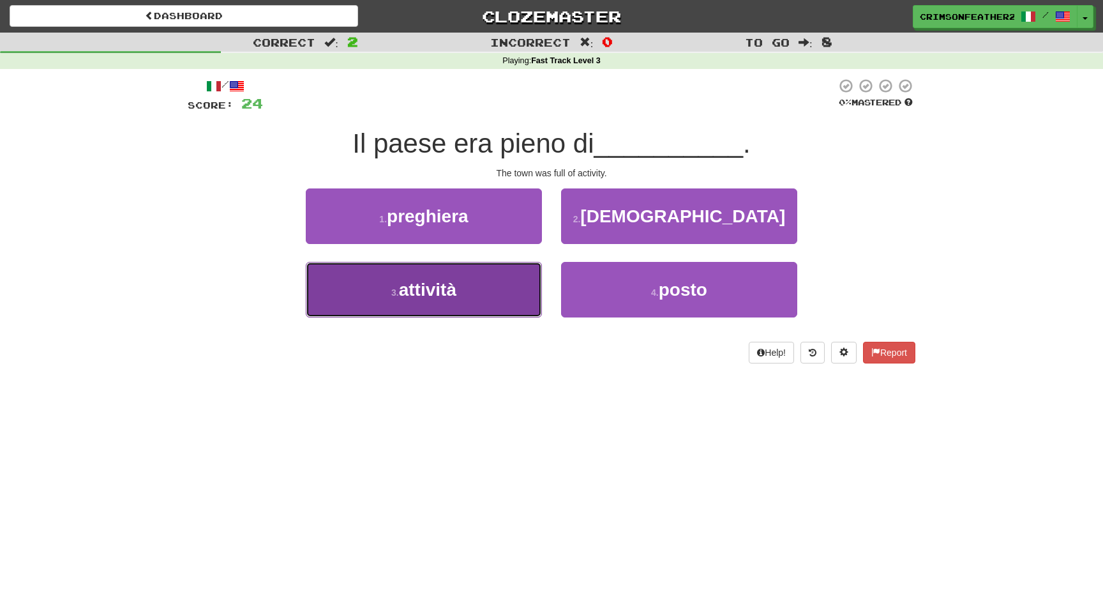
click at [519, 280] on button "3 . attività" at bounding box center [424, 290] width 236 height 56
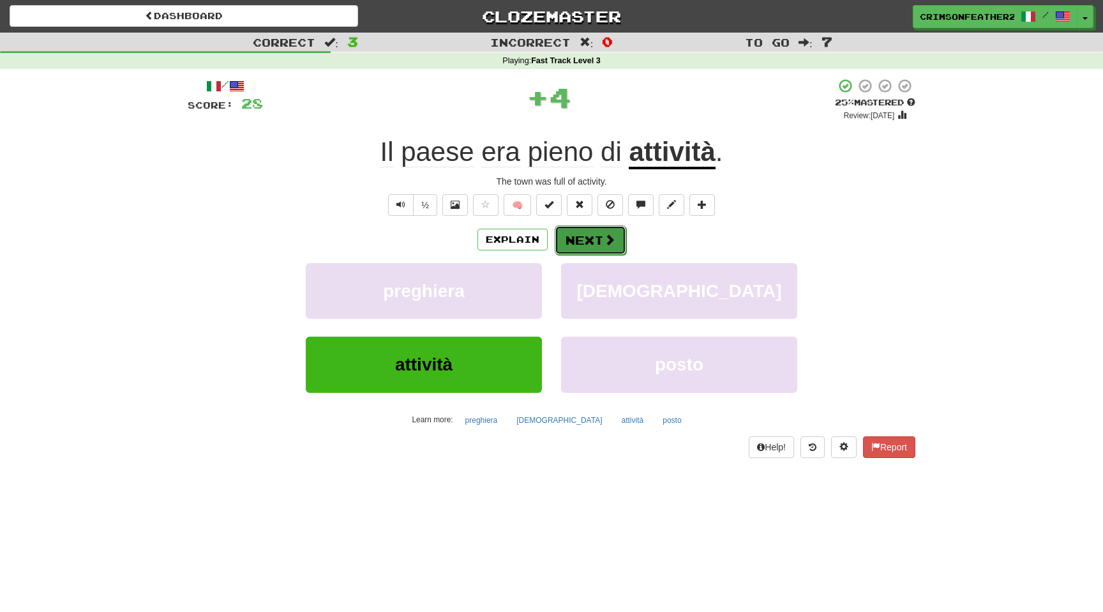
click at [589, 234] on button "Next" at bounding box center [590, 239] width 71 height 29
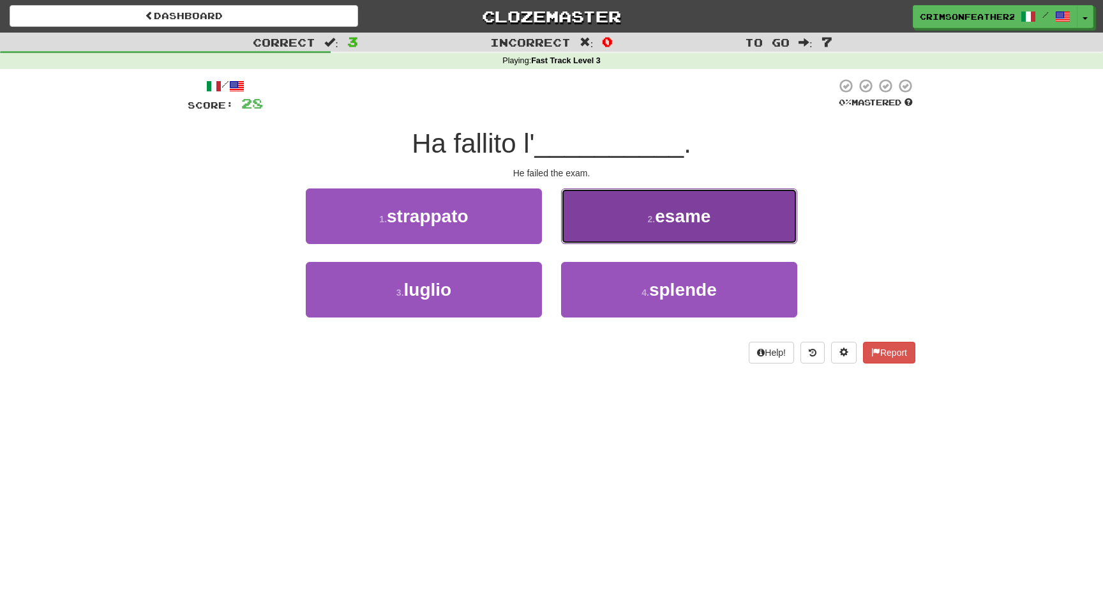
click at [583, 236] on button "2 . esame" at bounding box center [679, 216] width 236 height 56
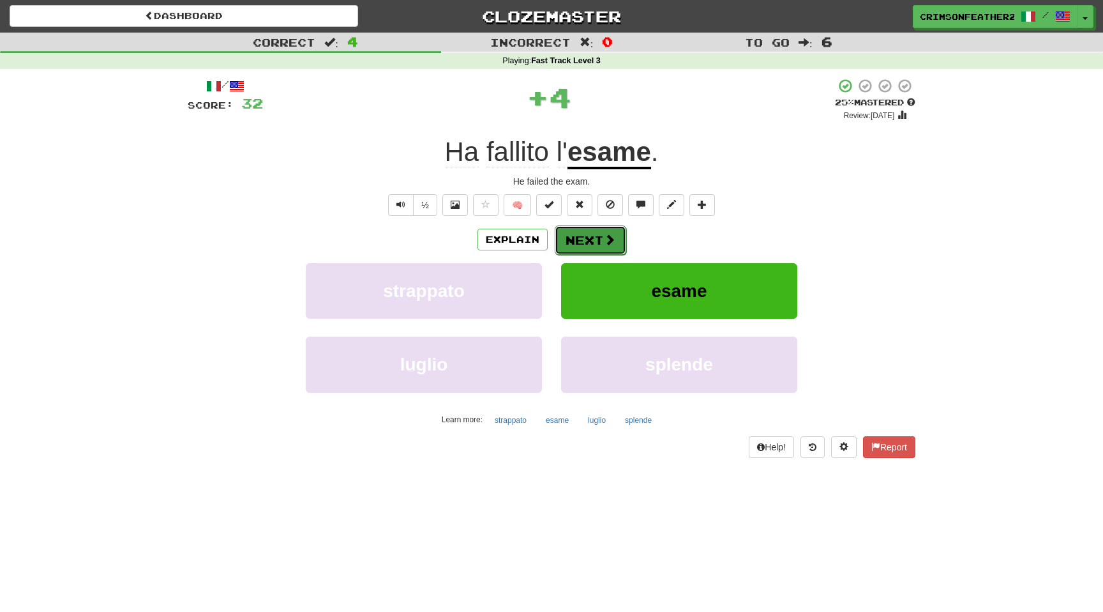
click at [582, 237] on button "Next" at bounding box center [590, 239] width 71 height 29
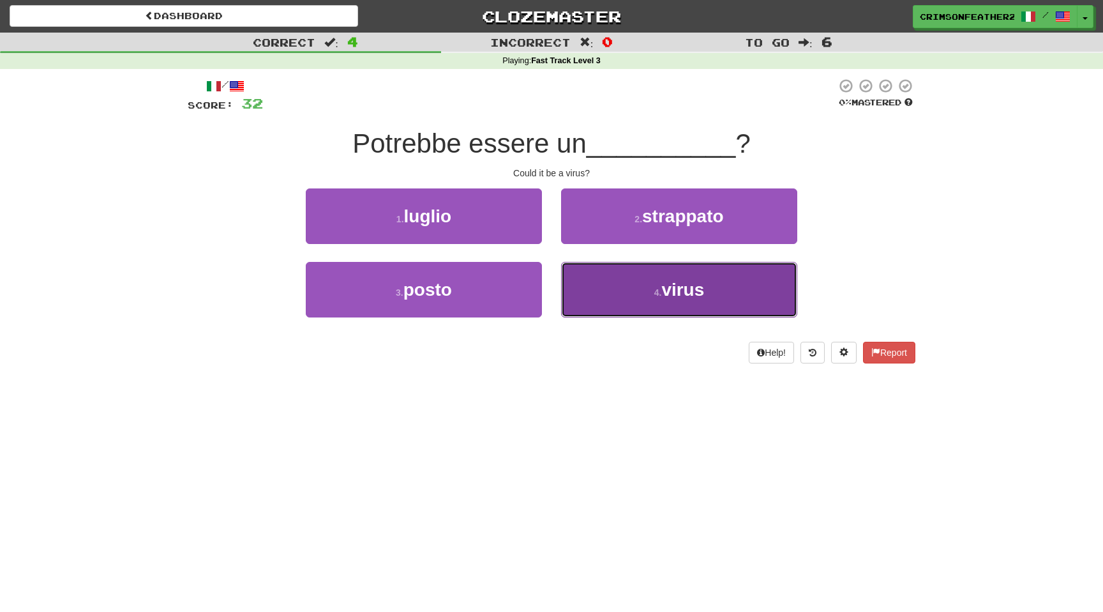
click at [587, 284] on button "4 . virus" at bounding box center [679, 290] width 236 height 56
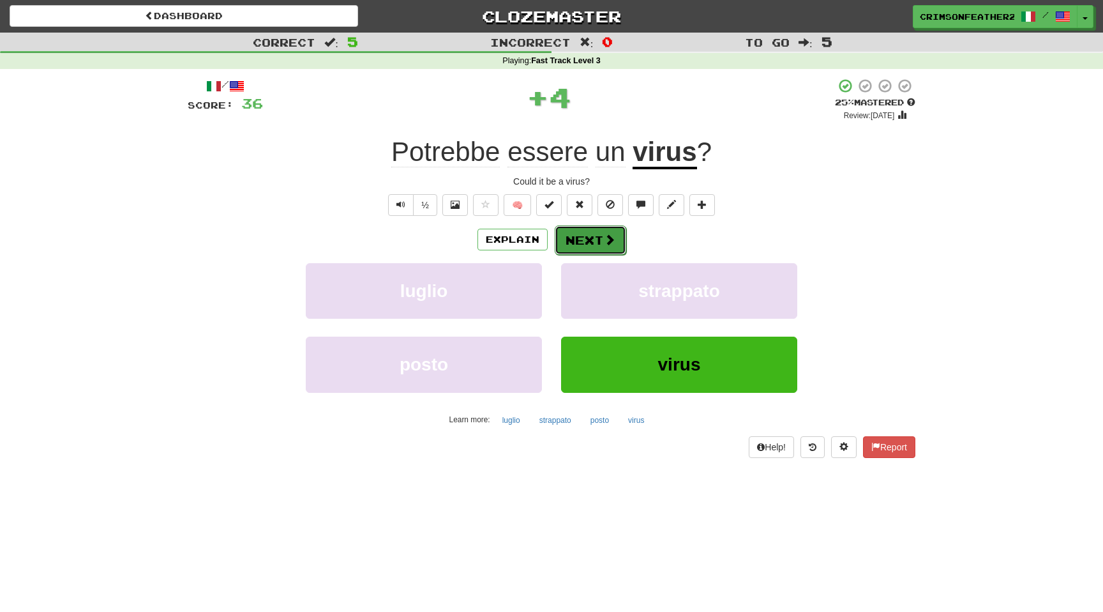
click at [591, 238] on button "Next" at bounding box center [590, 239] width 71 height 29
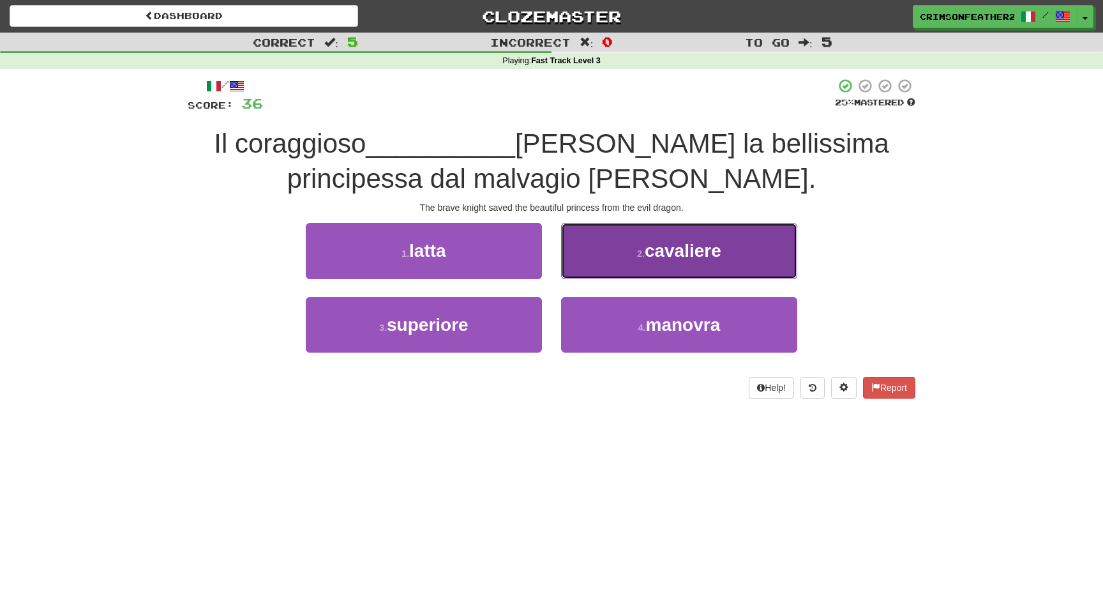
click at [595, 241] on button "2 . cavaliere" at bounding box center [679, 251] width 236 height 56
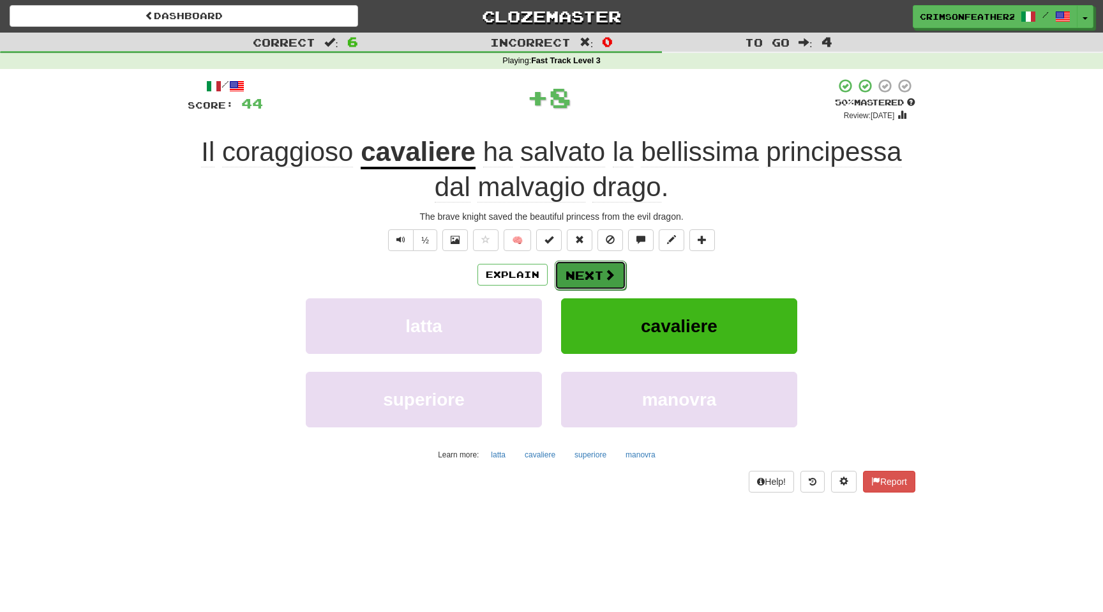
click at [576, 273] on button "Next" at bounding box center [590, 274] width 71 height 29
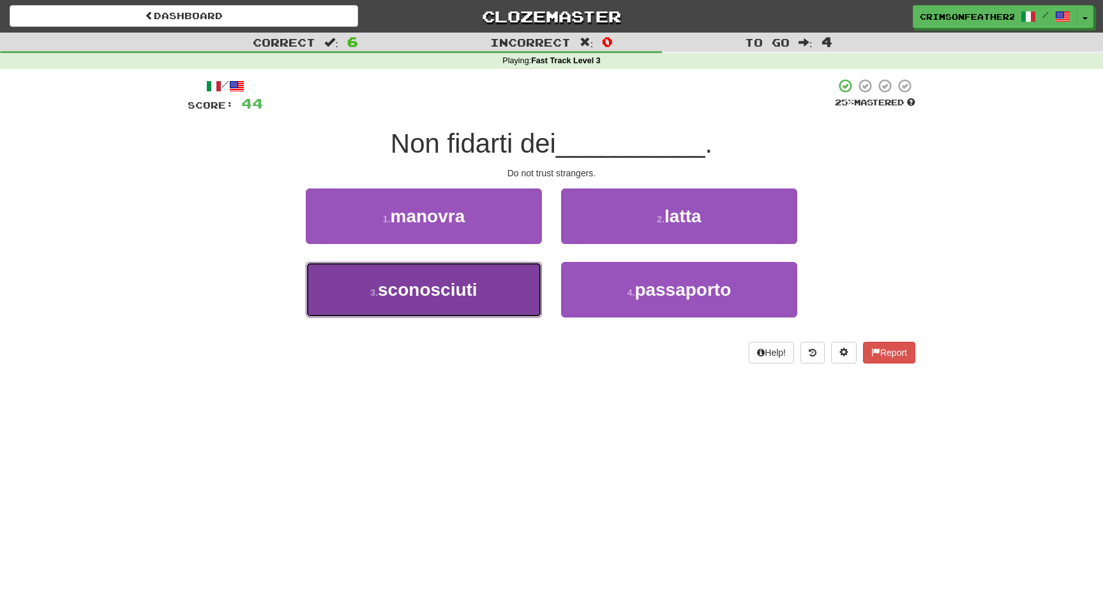
click at [521, 291] on button "3 . sconosciuti" at bounding box center [424, 290] width 236 height 56
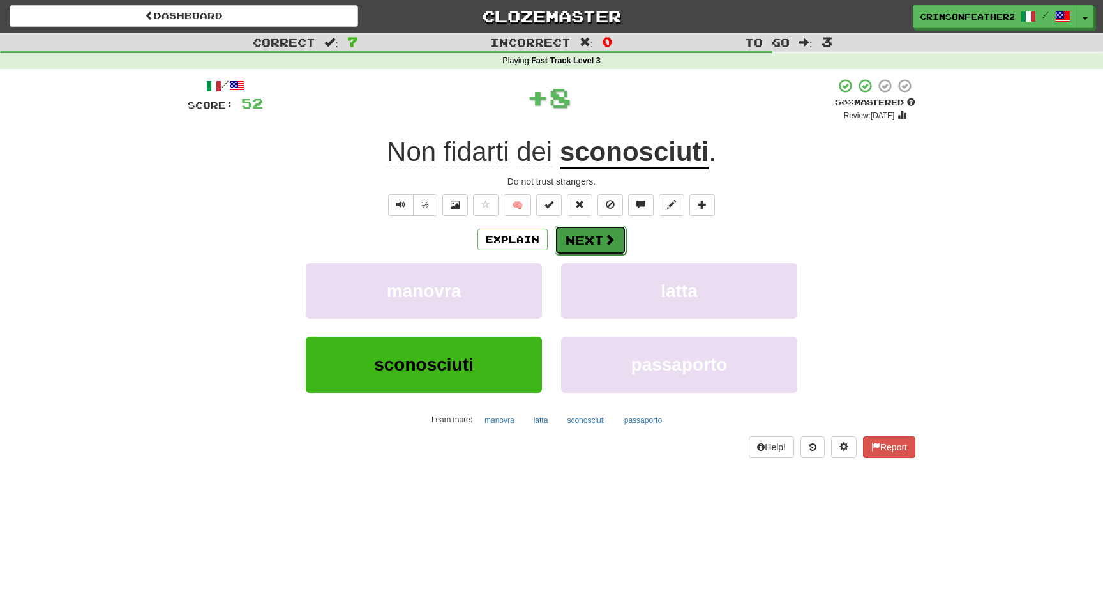
click at [606, 245] on span at bounding box center [609, 239] width 11 height 11
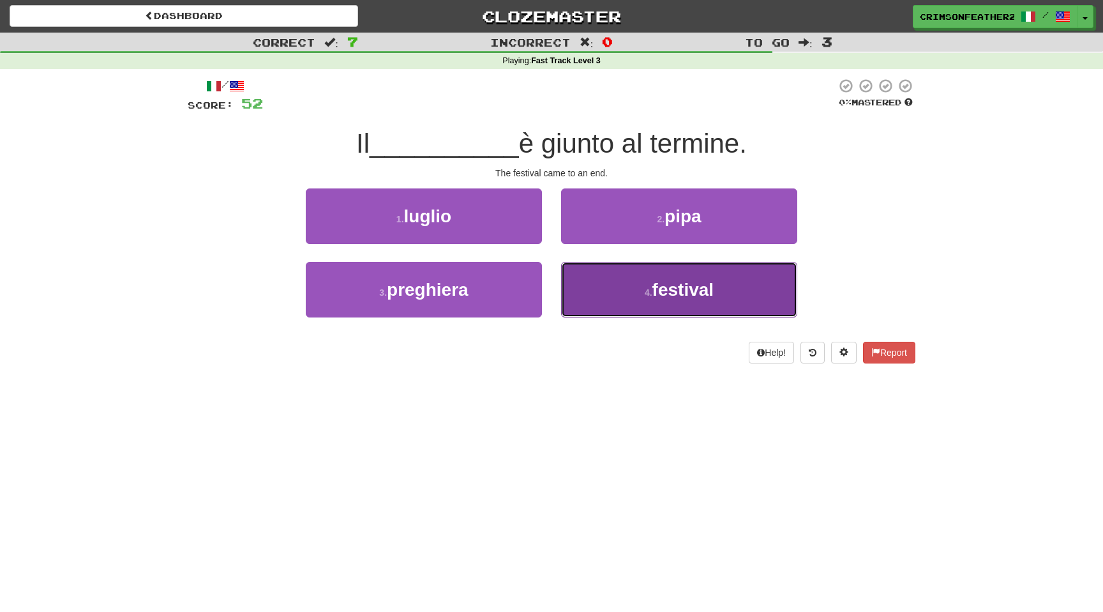
click at [603, 282] on button "4 . festival" at bounding box center [679, 290] width 236 height 56
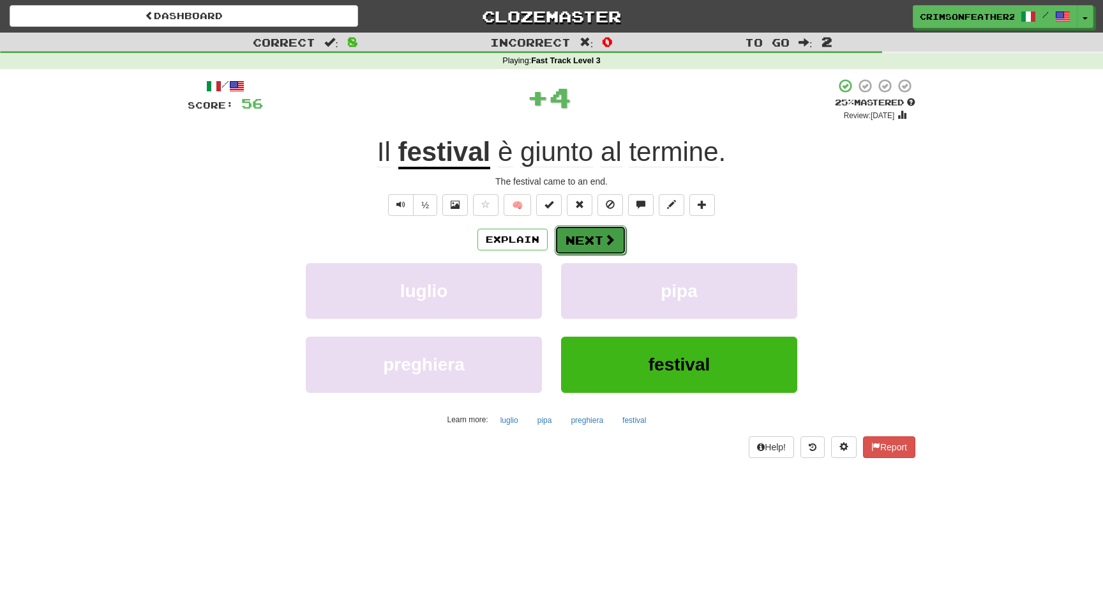
click at [569, 237] on button "Next" at bounding box center [590, 239] width 71 height 29
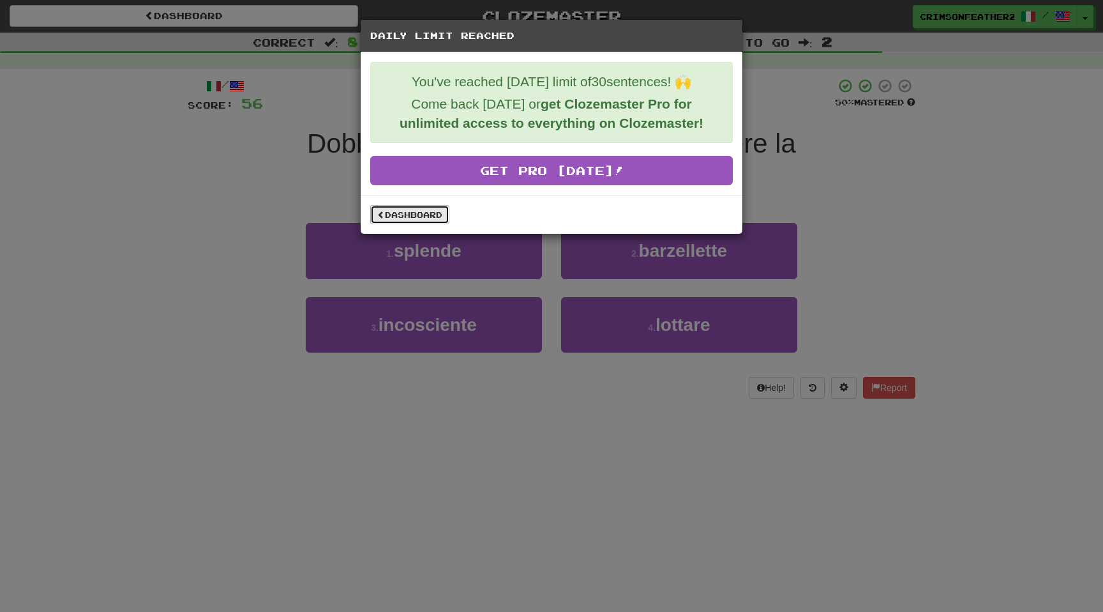
click at [442, 223] on link "Dashboard" at bounding box center [409, 214] width 79 height 19
